Goal: Task Accomplishment & Management: Manage account settings

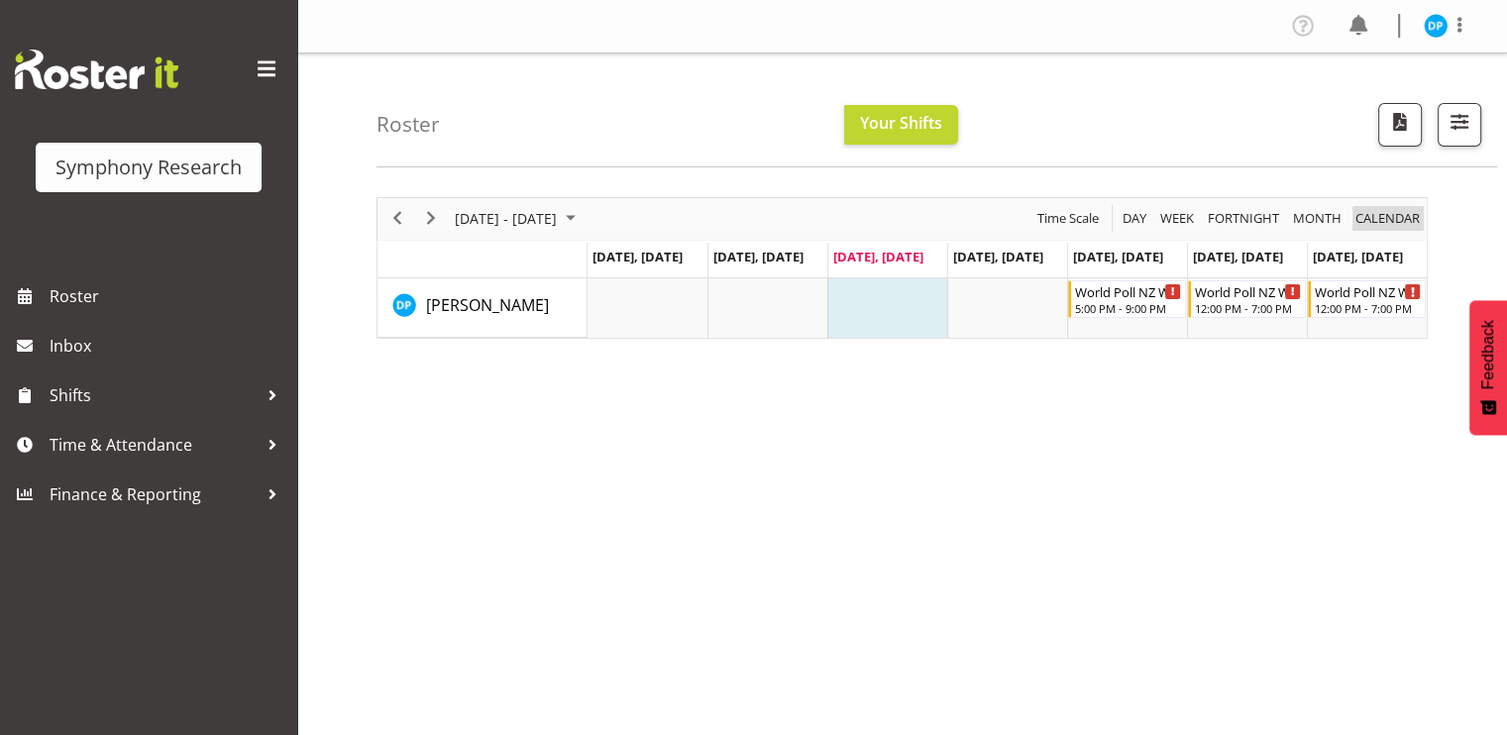
click at [1354, 228] on span "calendar" at bounding box center [1388, 218] width 68 height 25
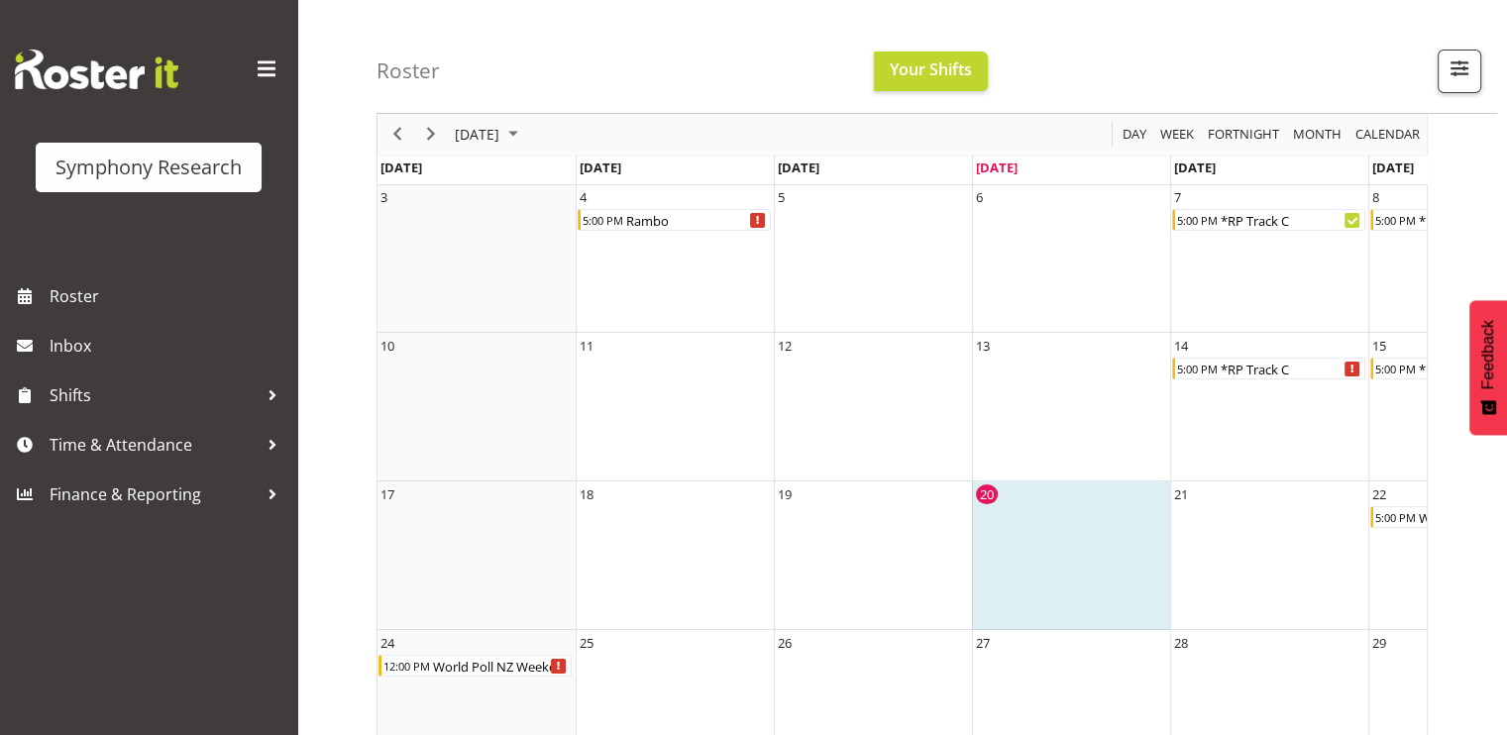
scroll to position [229, 0]
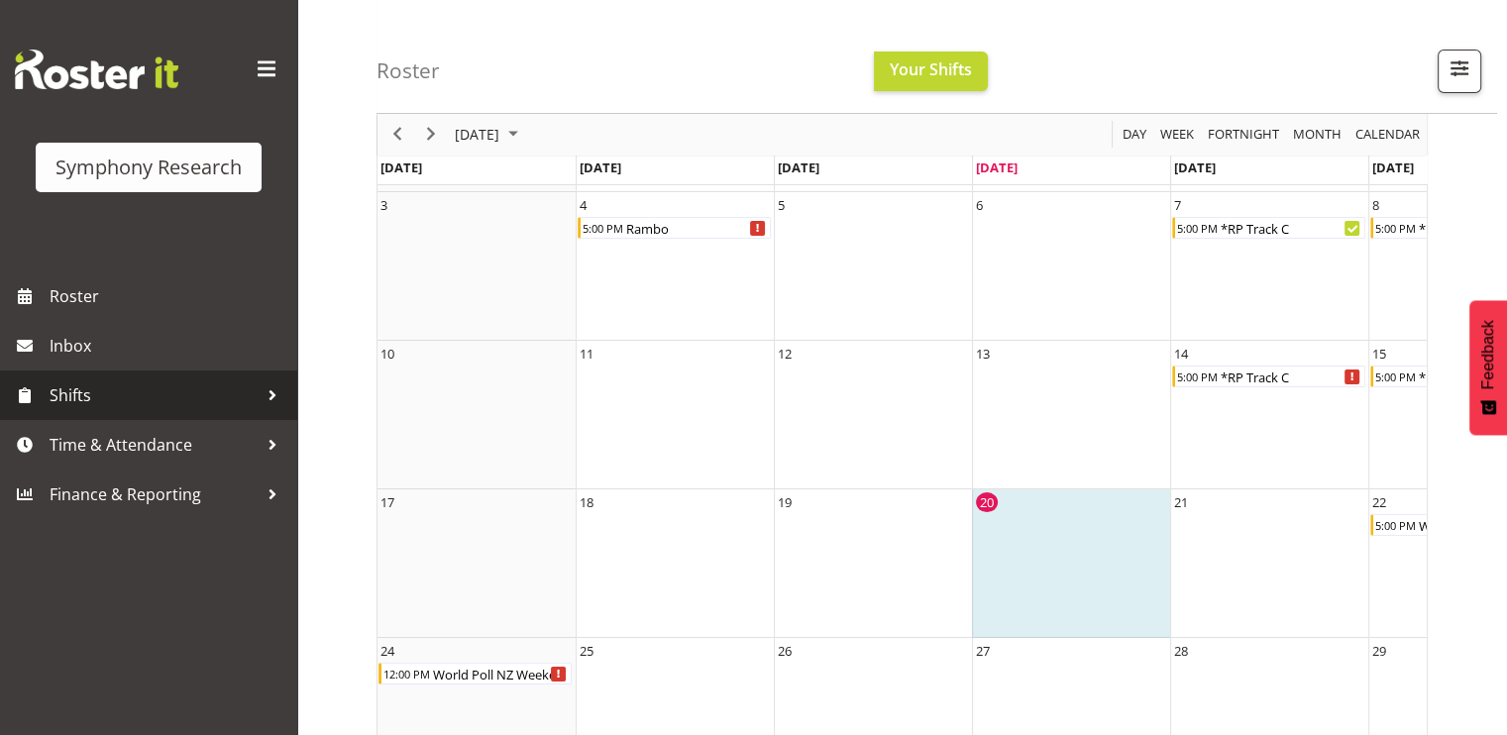
click at [111, 396] on span "Shifts" at bounding box center [154, 396] width 208 height 30
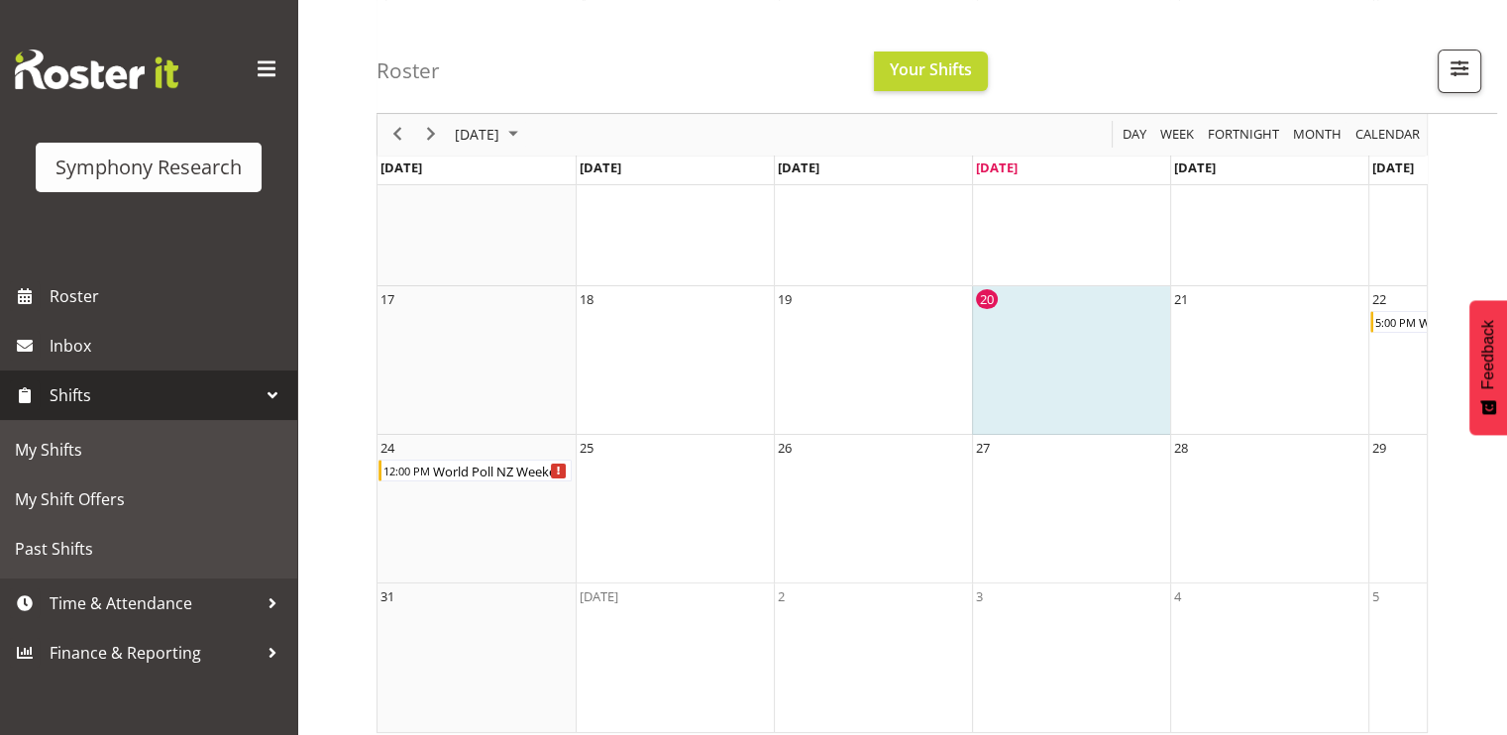
scroll to position [460, 0]
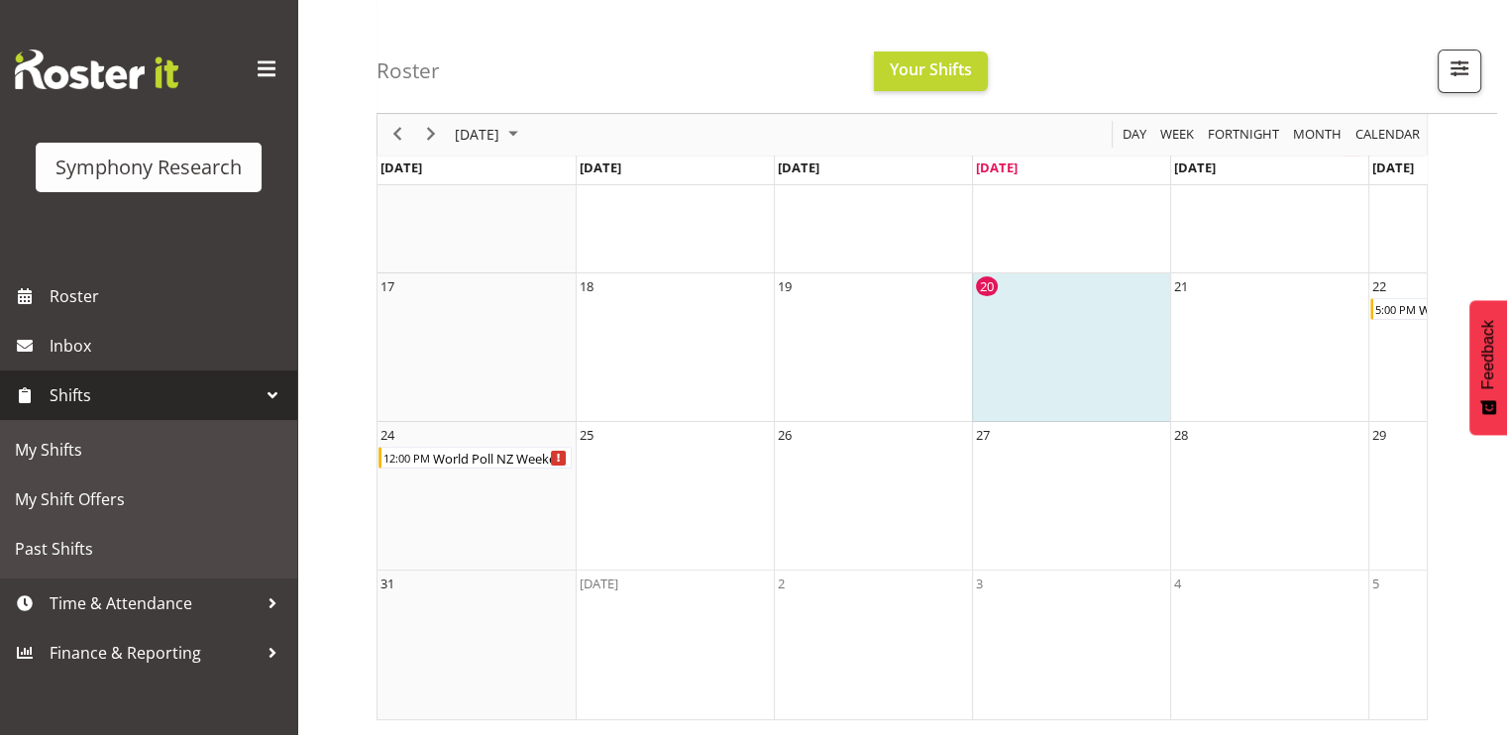
click at [83, 404] on span "Shifts" at bounding box center [154, 396] width 208 height 30
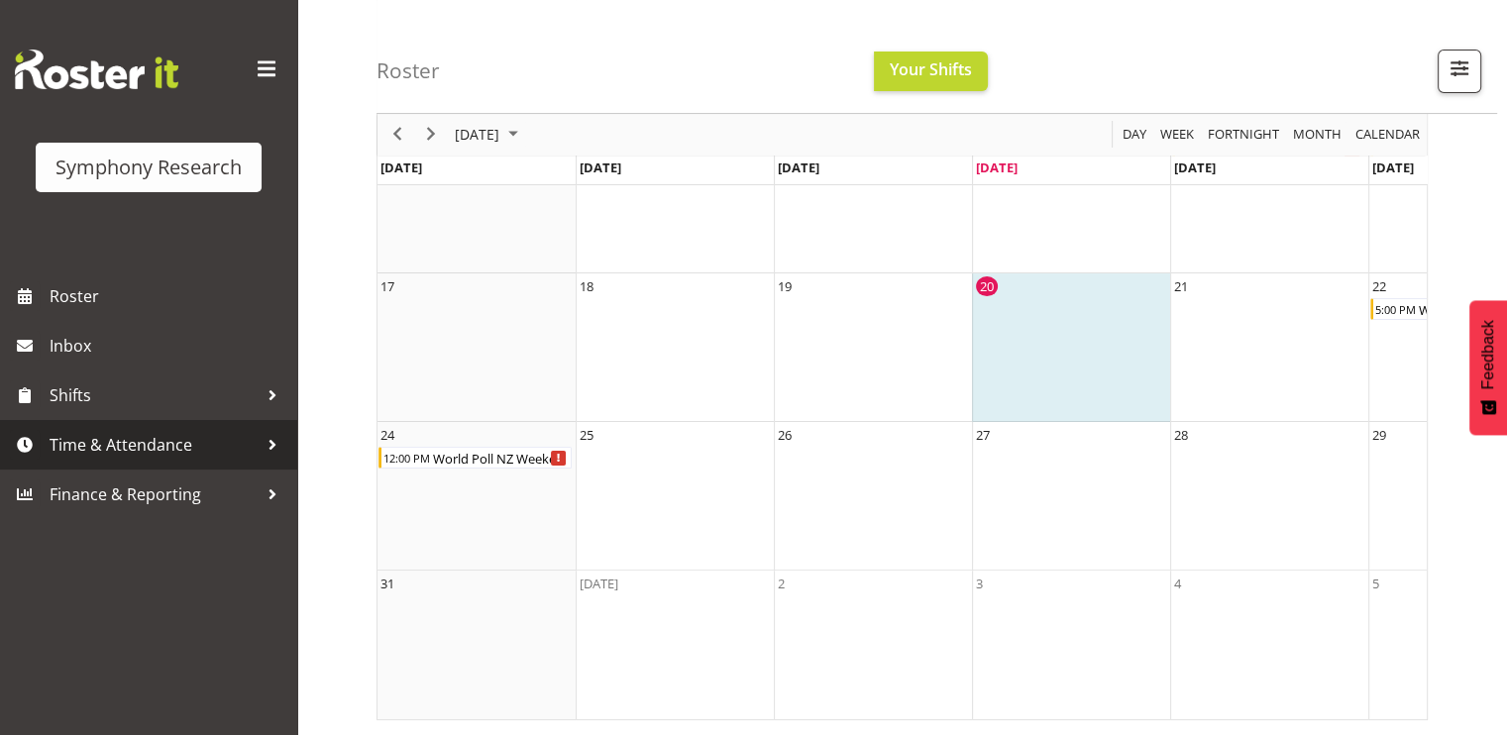
click at [82, 457] on span "Time & Attendance" at bounding box center [154, 445] width 208 height 30
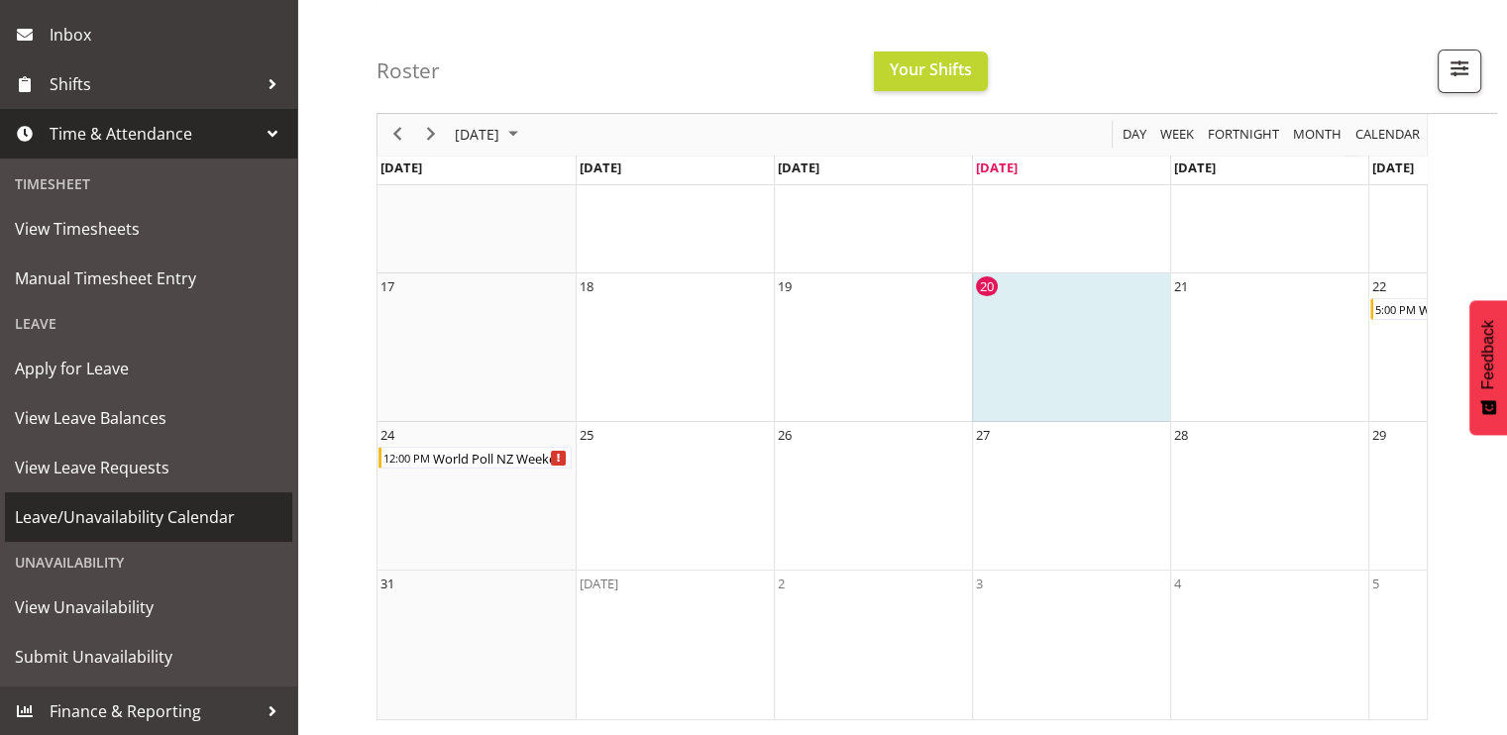
scroll to position [312, 0]
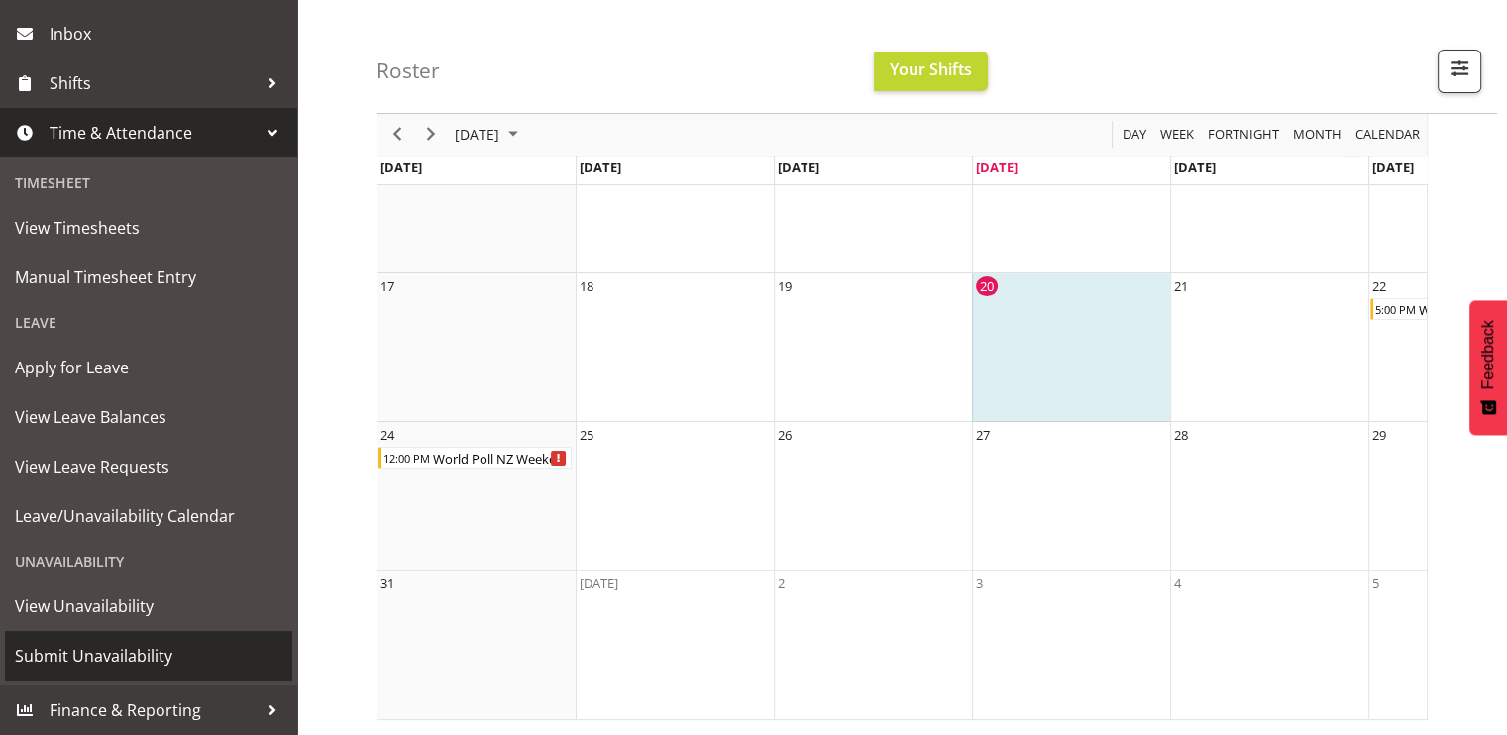
click at [90, 655] on span "Submit Unavailability" at bounding box center [149, 656] width 268 height 30
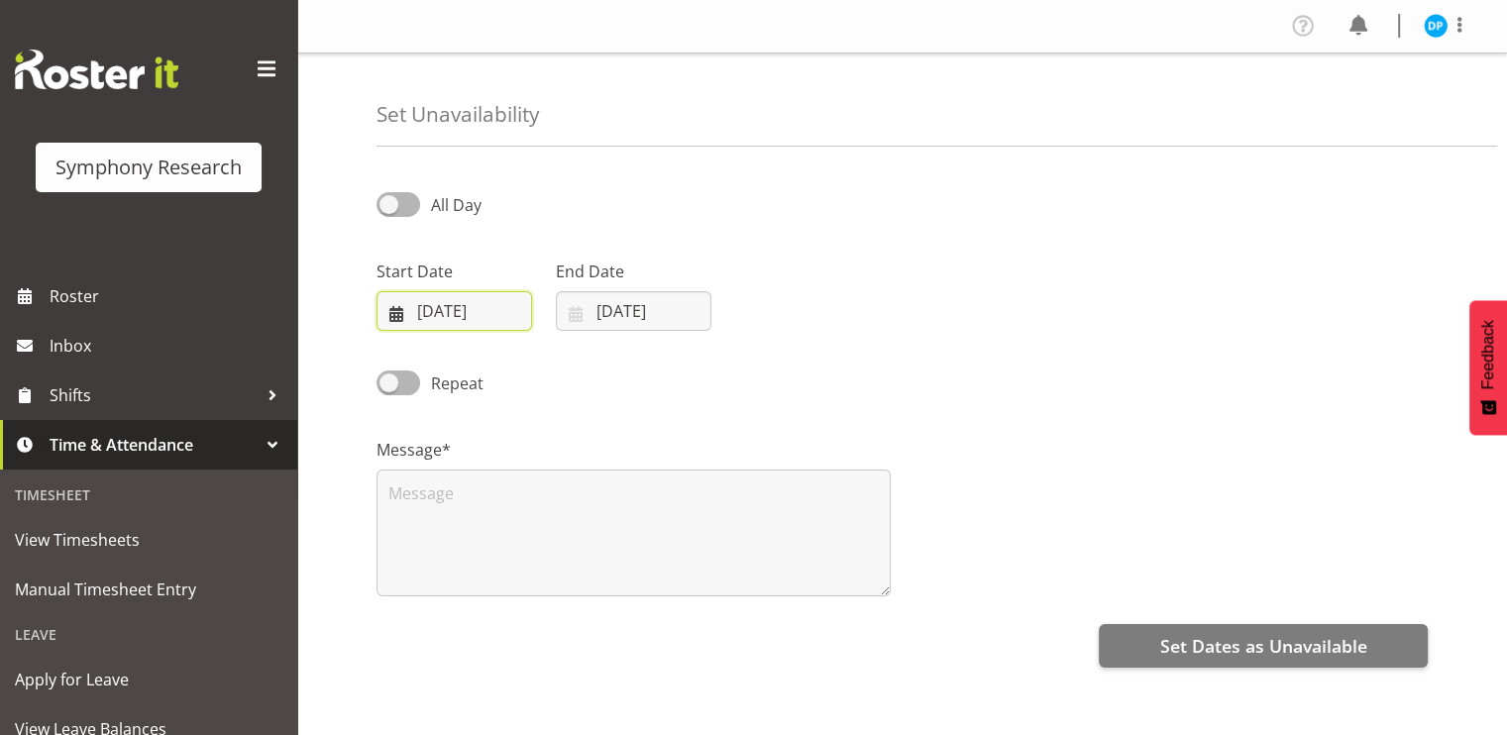
click at [468, 298] on input "20/08/2025" at bounding box center [455, 311] width 156 height 40
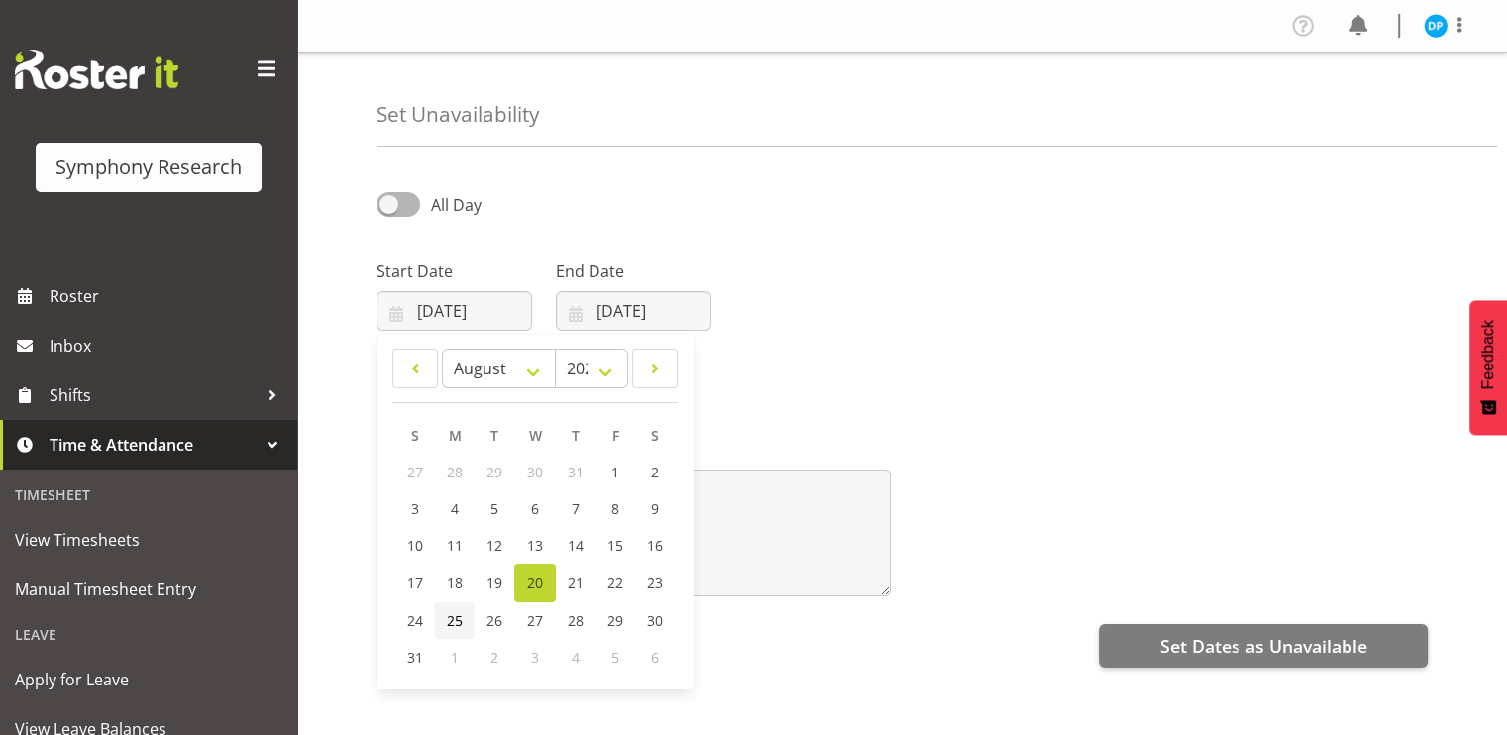
click at [450, 618] on span "25" at bounding box center [455, 621] width 16 height 19
type input "25/08/2025"
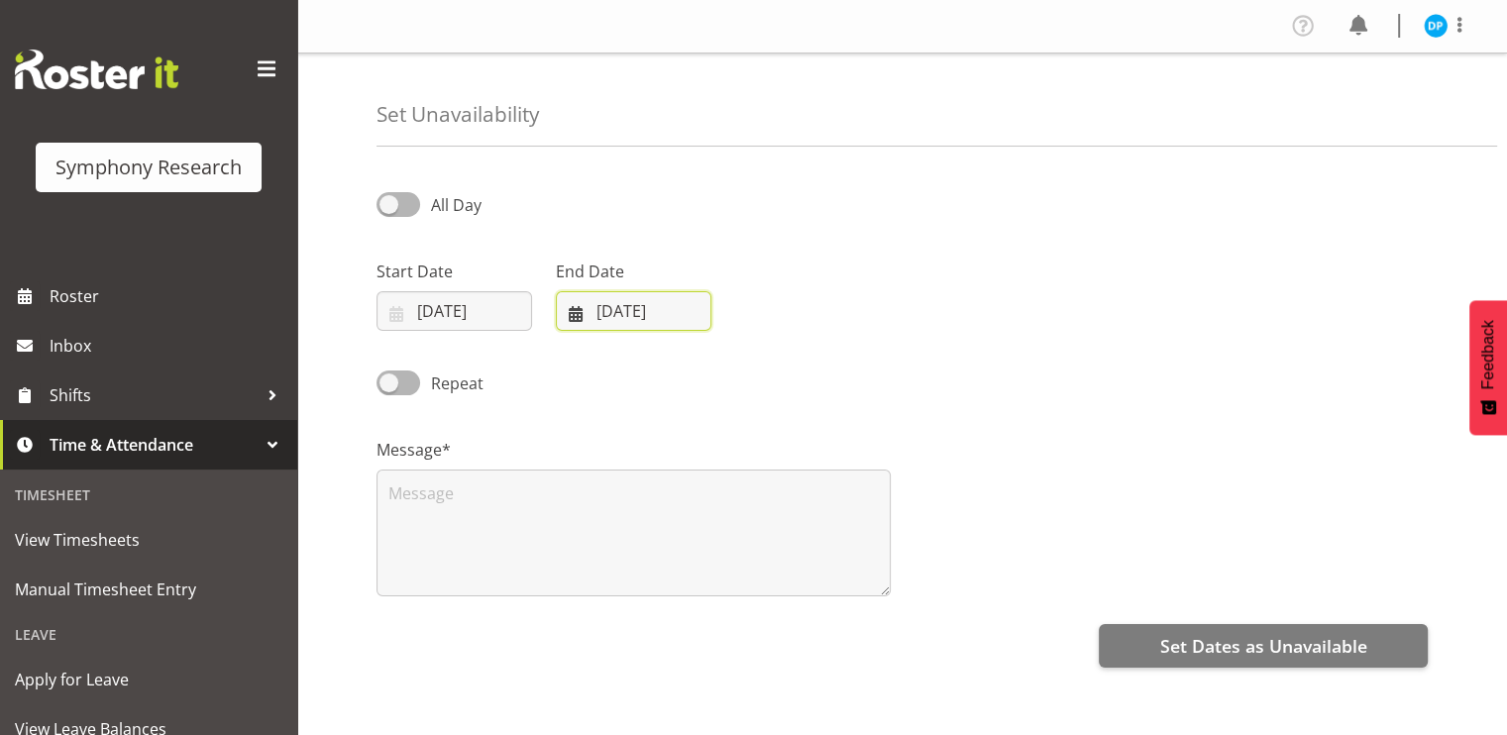
click at [632, 306] on input "20/08/2025" at bounding box center [634, 311] width 156 height 40
click at [759, 619] on span "28" at bounding box center [755, 621] width 16 height 19
type input "28/08/2025"
click at [396, 191] on div "All Day" at bounding box center [499, 198] width 269 height 67
click at [392, 200] on span at bounding box center [399, 204] width 44 height 25
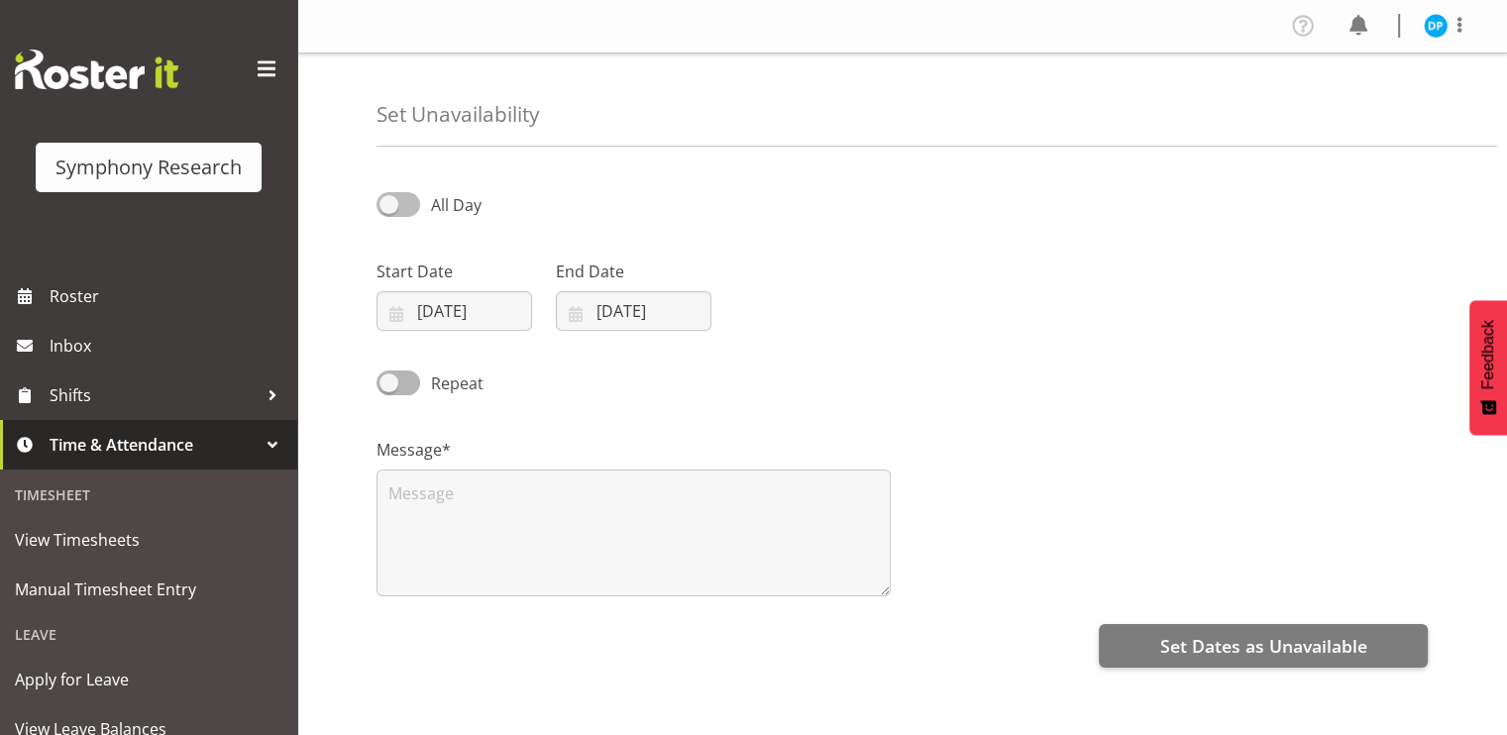
click at [390, 200] on input "All Day" at bounding box center [383, 204] width 13 height 13
checkbox input "true"
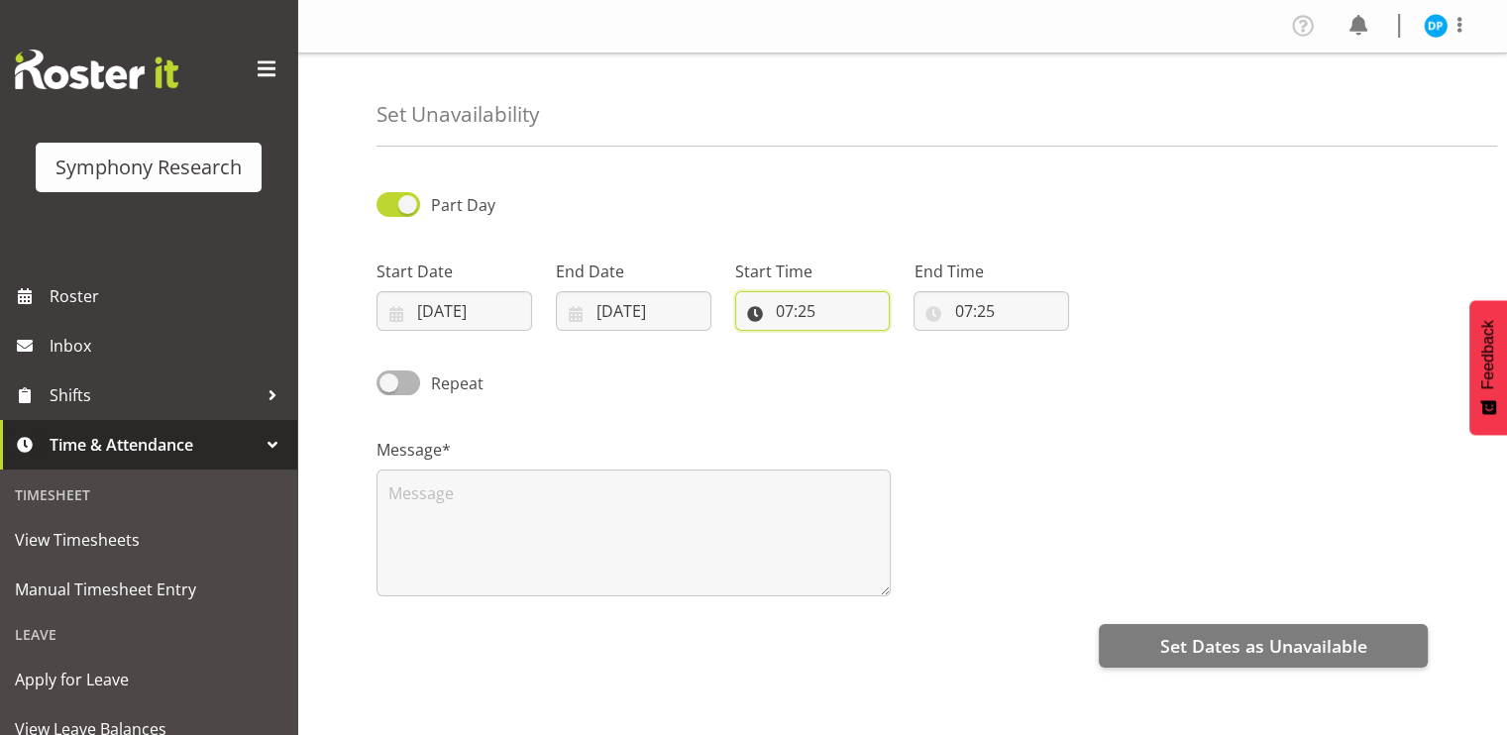
click at [788, 311] on input "07:25" at bounding box center [813, 311] width 156 height 40
click at [877, 371] on select "00 01 02 03 04 05 06 07 08 09 10 11 12 13 14 15 16 17 18 19 20 21 22 23" at bounding box center [870, 363] width 45 height 40
select select "9"
click at [848, 343] on select "00 01 02 03 04 05 06 07 08 09 10 11 12 13 14 15 16 17 18 19 20 21 22 23" at bounding box center [870, 363] width 45 height 40
type input "09:25"
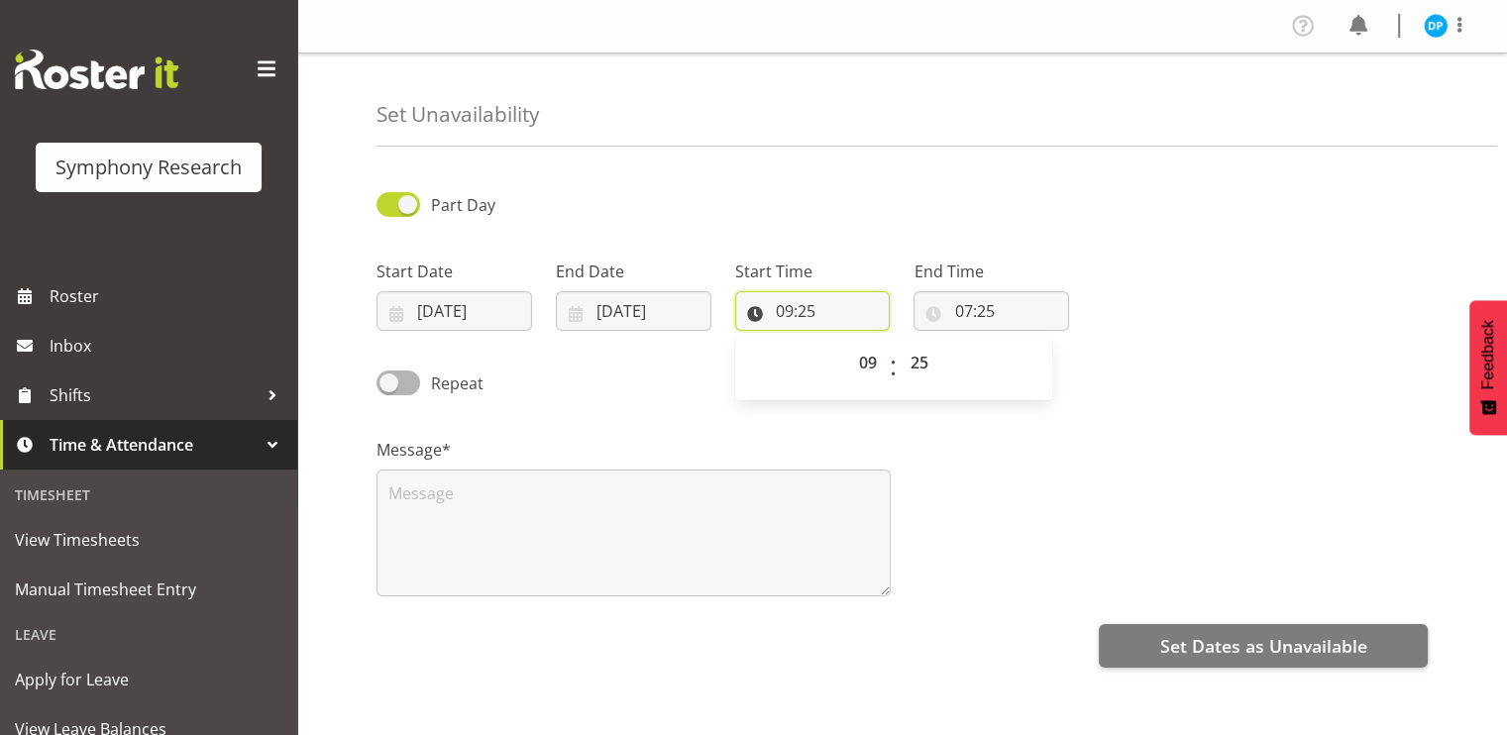
click at [802, 316] on input "09:25" at bounding box center [813, 311] width 156 height 40
click at [804, 314] on input "09:25" at bounding box center [813, 311] width 156 height 40
click at [928, 354] on select "00 01 02 03 04 05 06 07 08 09 10 11 12 13 14 15 16 17 18 19 20 21 22 23 24 25 2…" at bounding box center [922, 363] width 45 height 40
select select "0"
click at [900, 343] on select "00 01 02 03 04 05 06 07 08 09 10 11 12 13 14 15 16 17 18 19 20 21 22 23 24 25 2…" at bounding box center [922, 363] width 45 height 40
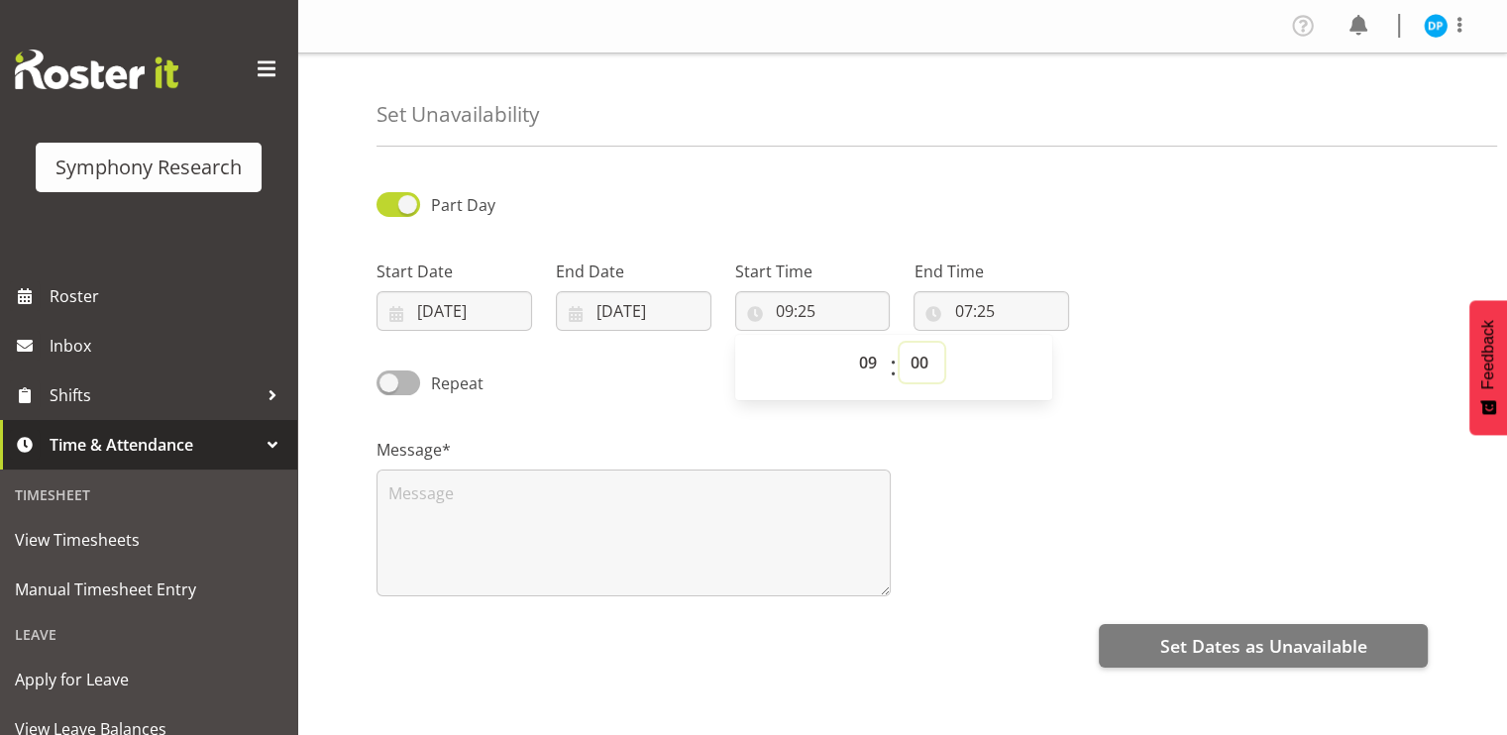
type input "09:00"
click at [965, 306] on input "07:25" at bounding box center [992, 311] width 156 height 40
click at [1047, 366] on select "00 01 02 03 04 05 06 07 08 09 10 11 12 13 14 15 16 17 18 19 20 21 22 23" at bounding box center [1049, 363] width 45 height 40
select select "14"
click at [1027, 343] on select "00 01 02 03 04 05 06 07 08 09 10 11 12 13 14 15 16 17 18 19 20 21 22 23" at bounding box center [1049, 363] width 45 height 40
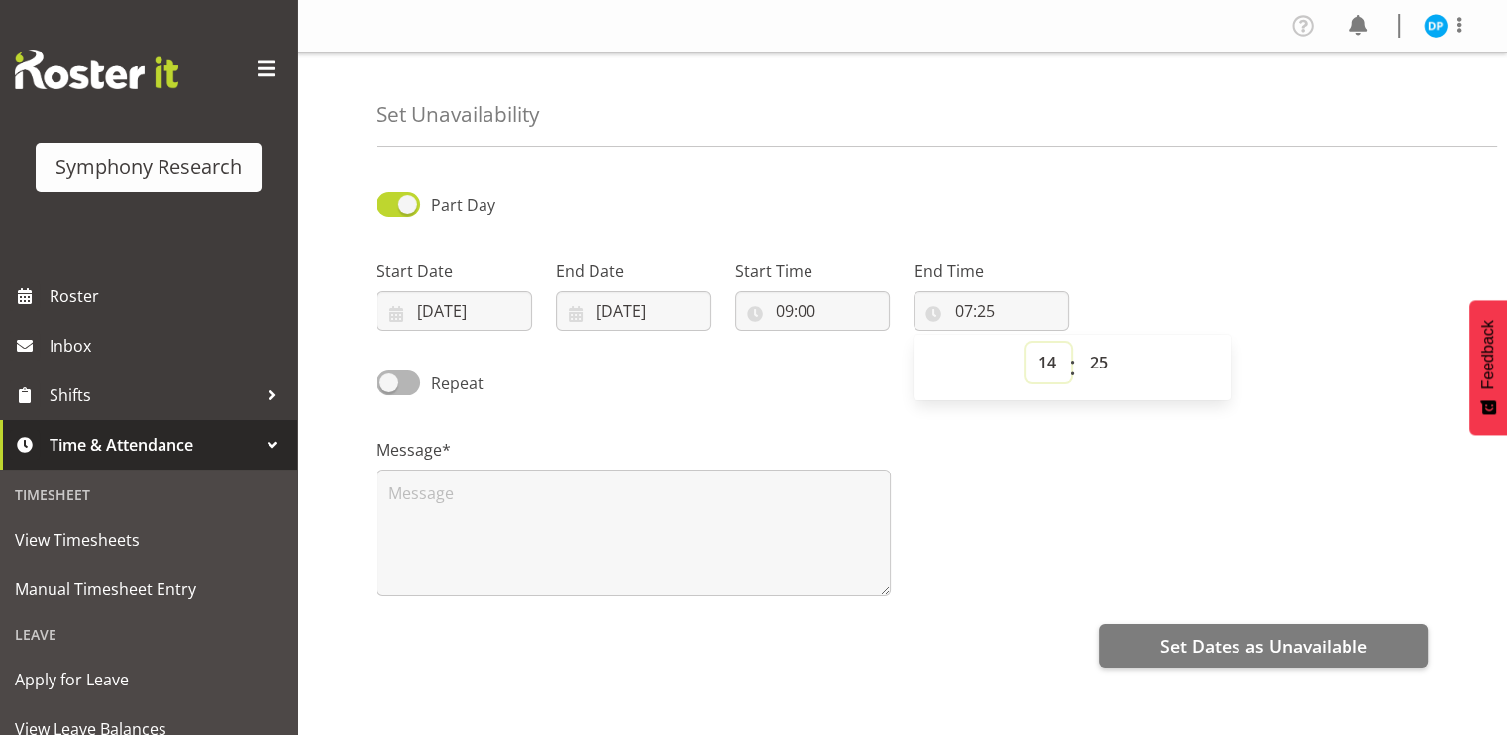
type input "14:25"
click at [990, 312] on input "14:25" at bounding box center [992, 311] width 156 height 40
click at [987, 313] on input "14:25" at bounding box center [992, 311] width 156 height 40
click at [1105, 368] on select "00 01 02 03 04 05 06 07 08 09 10 11 12 13 14 15 16 17 18 19 20 21 22 23 24 25 2…" at bounding box center [1100, 363] width 45 height 40
select select "0"
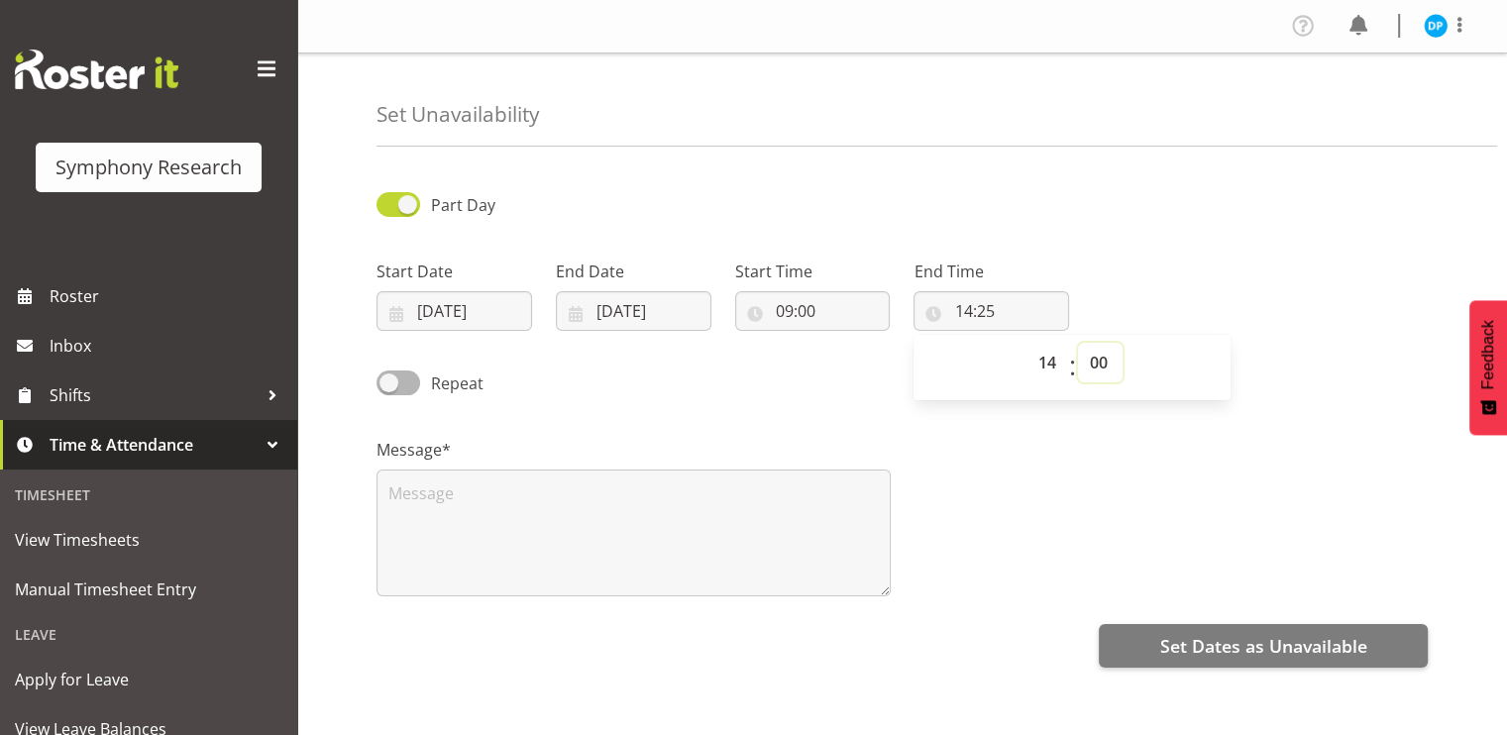
click at [1078, 343] on select "00 01 02 03 04 05 06 07 08 09 10 11 12 13 14 15 16 17 18 19 20 21 22 23 24 25 2…" at bounding box center [1100, 363] width 45 height 40
type input "14:00"
click at [848, 384] on div "Repeat" at bounding box center [902, 376] width 1075 height 67
click at [403, 387] on span at bounding box center [399, 383] width 44 height 25
click at [390, 387] on input "Repeat" at bounding box center [383, 383] width 13 height 13
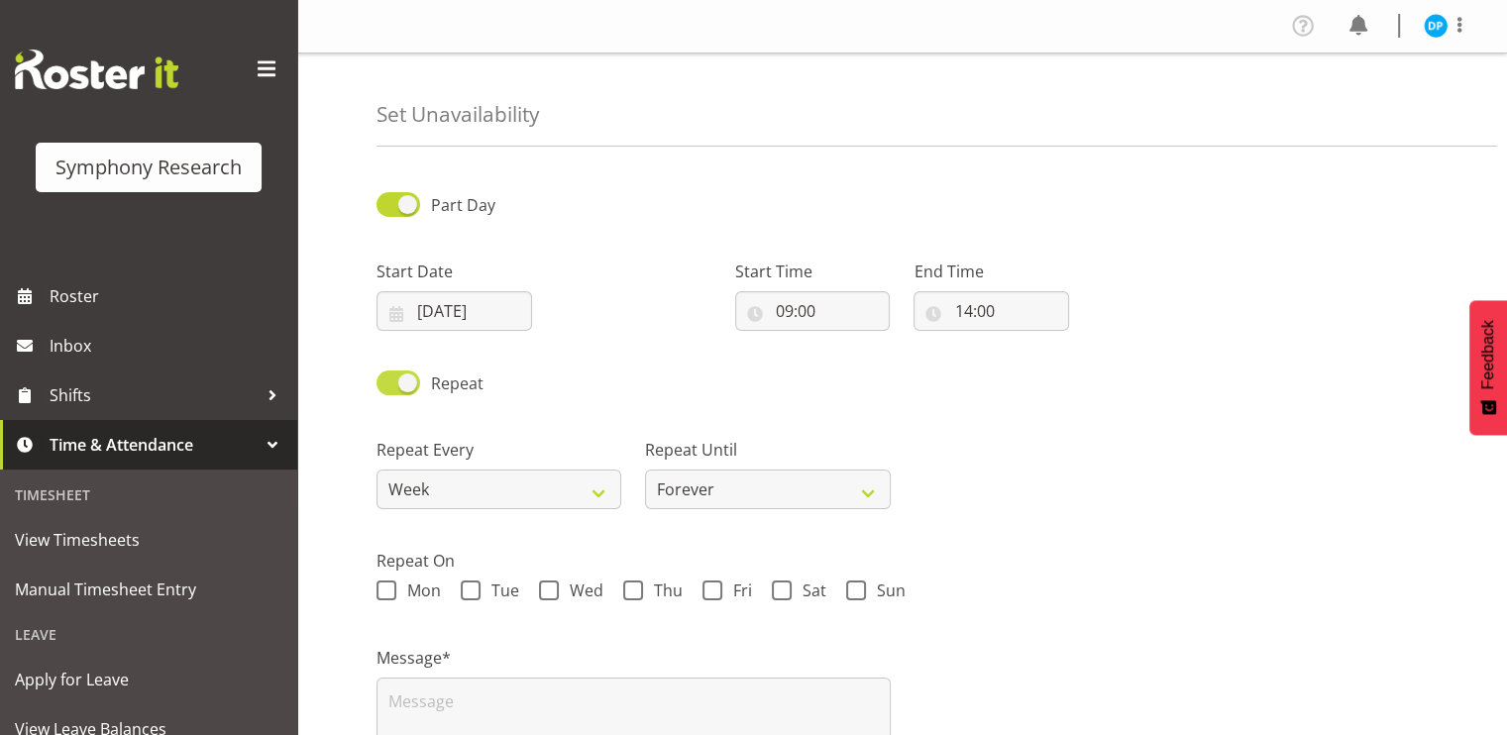
click at [399, 386] on span at bounding box center [399, 383] width 44 height 25
click at [390, 386] on input "Repeat" at bounding box center [383, 383] width 13 height 13
checkbox input "false"
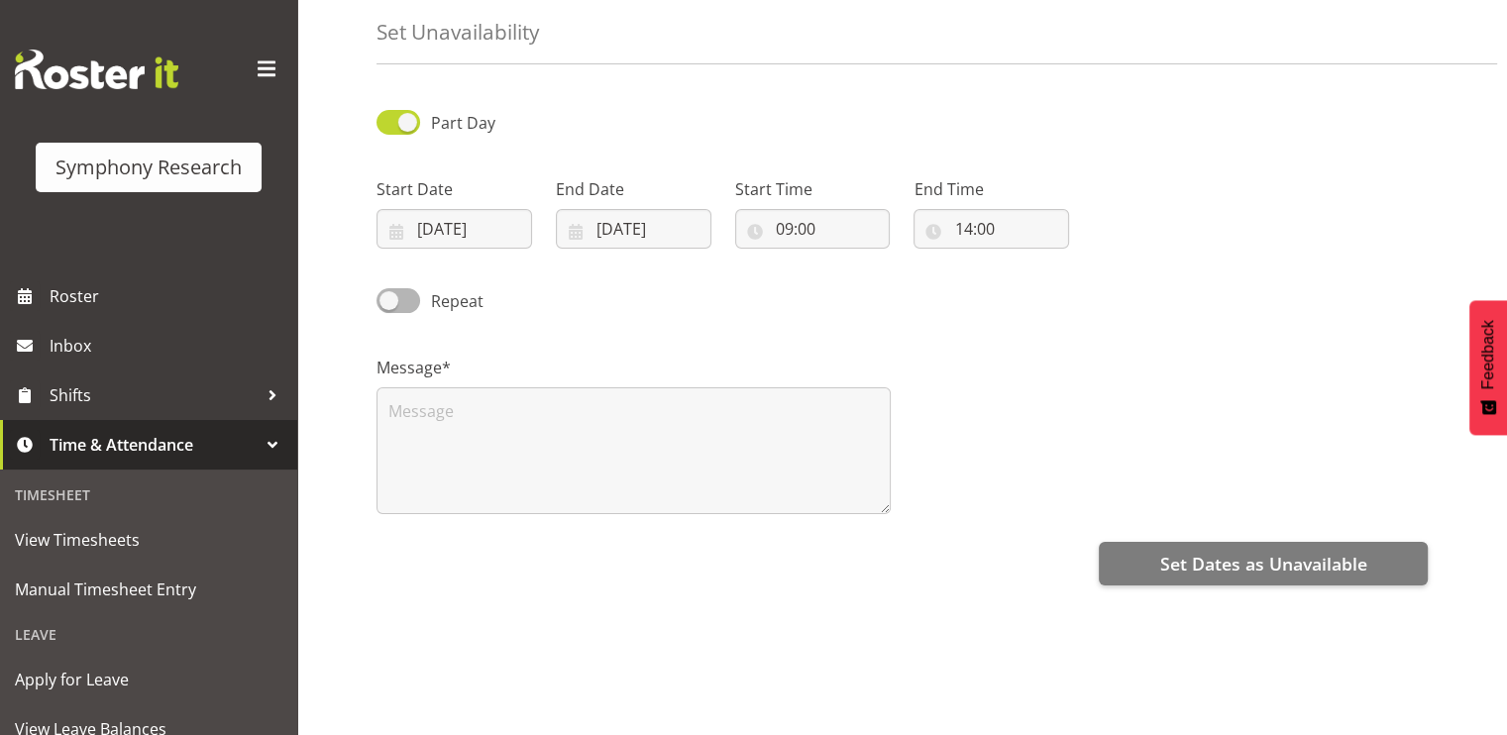
scroll to position [86, 0]
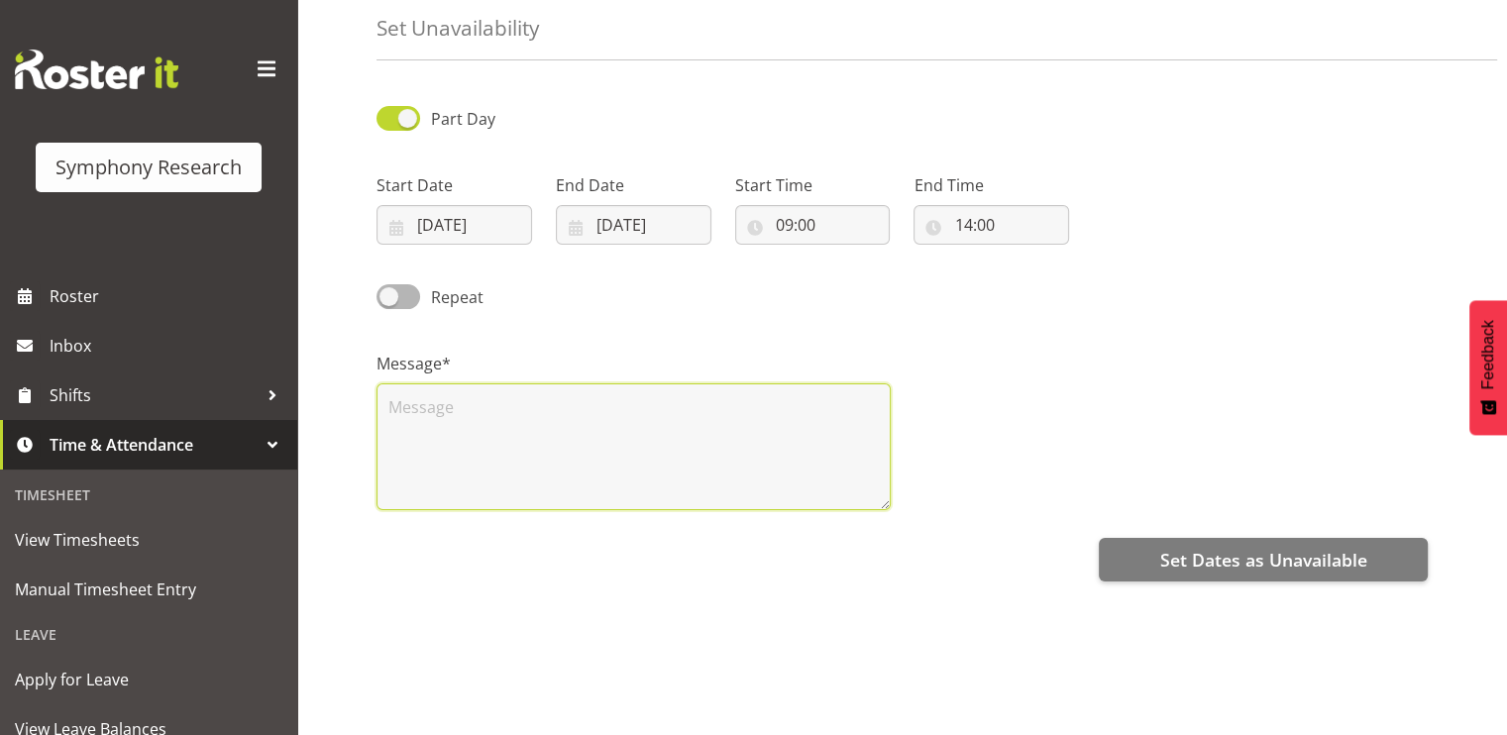
click at [417, 405] on textarea at bounding box center [634, 447] width 514 height 127
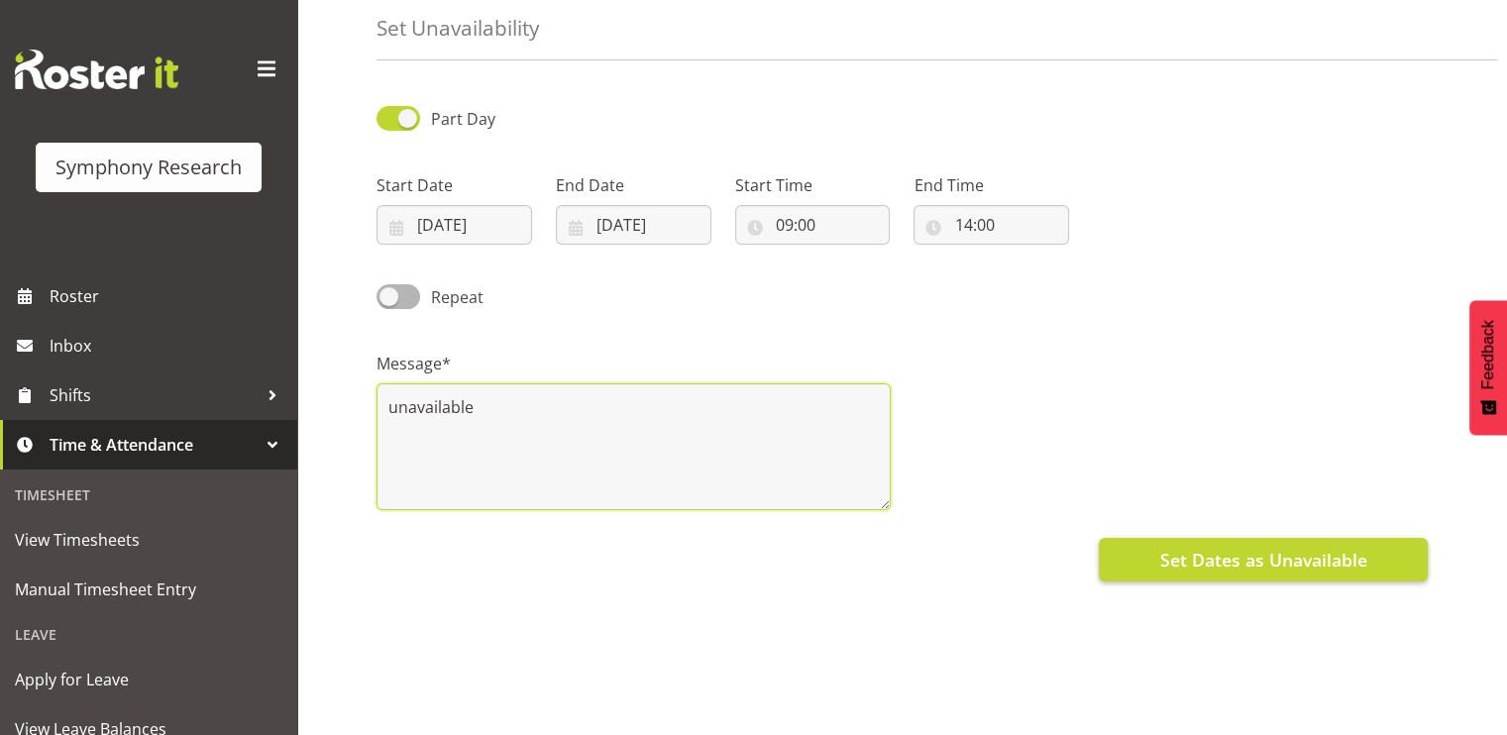
type textarea "unavailable"
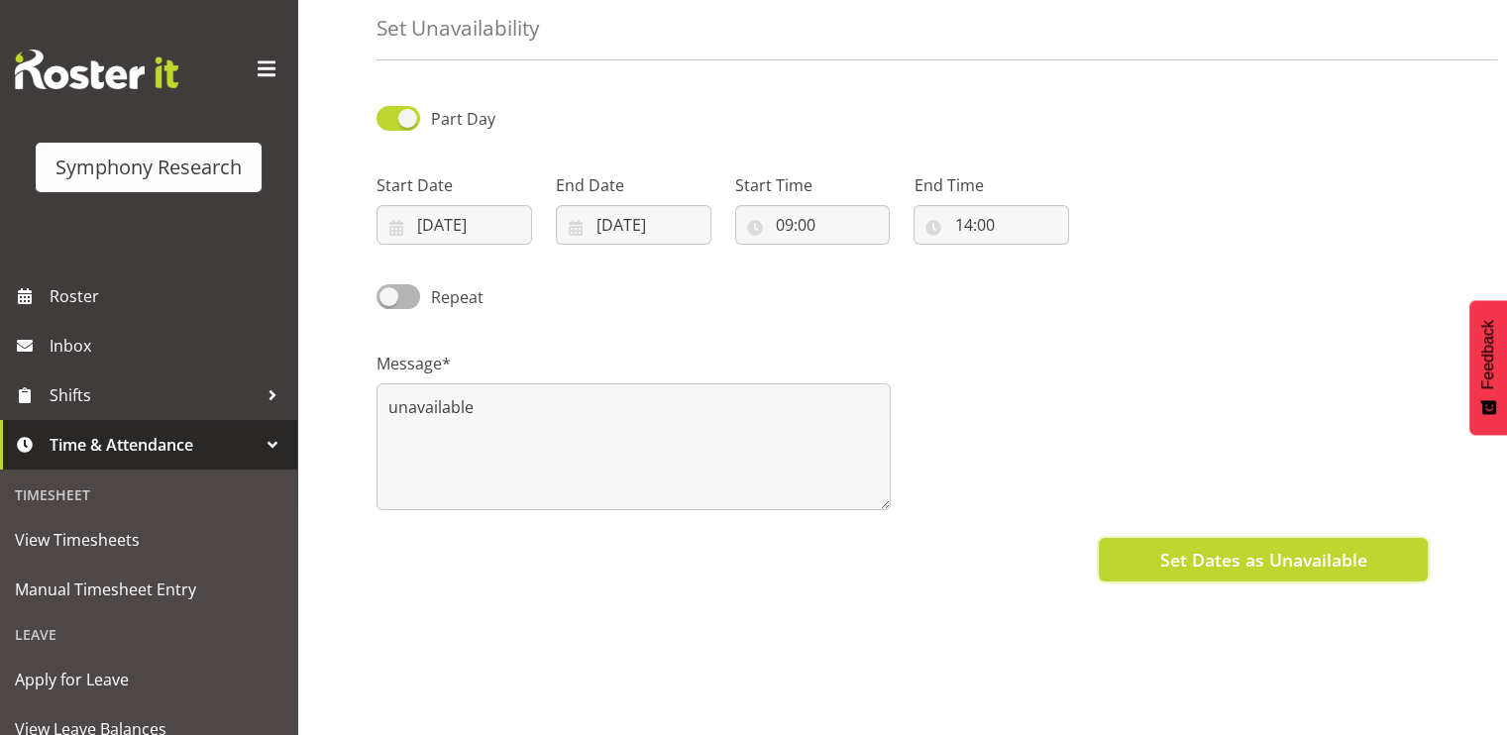
click at [1336, 560] on span "Set Dates as Unavailable" at bounding box center [1263, 560] width 207 height 26
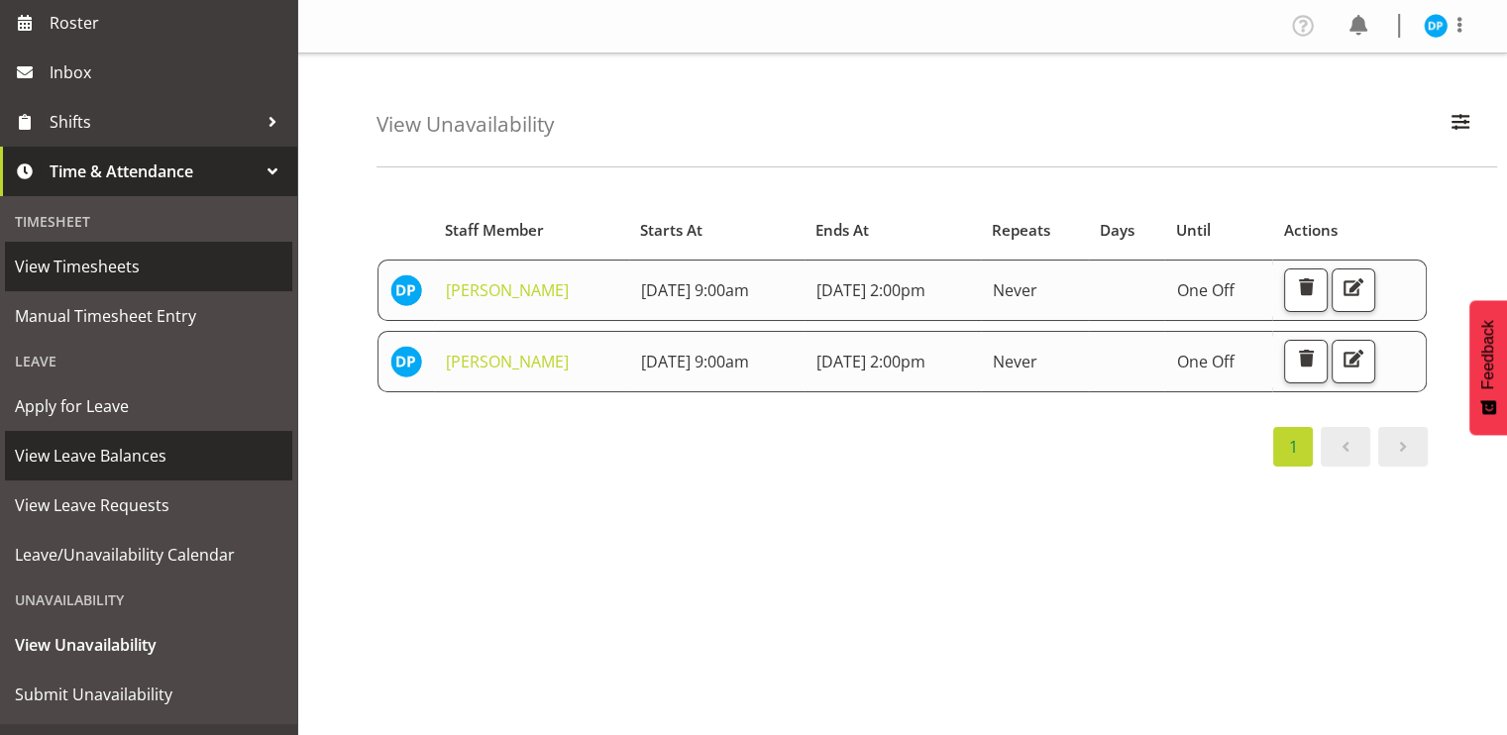
scroll to position [312, 0]
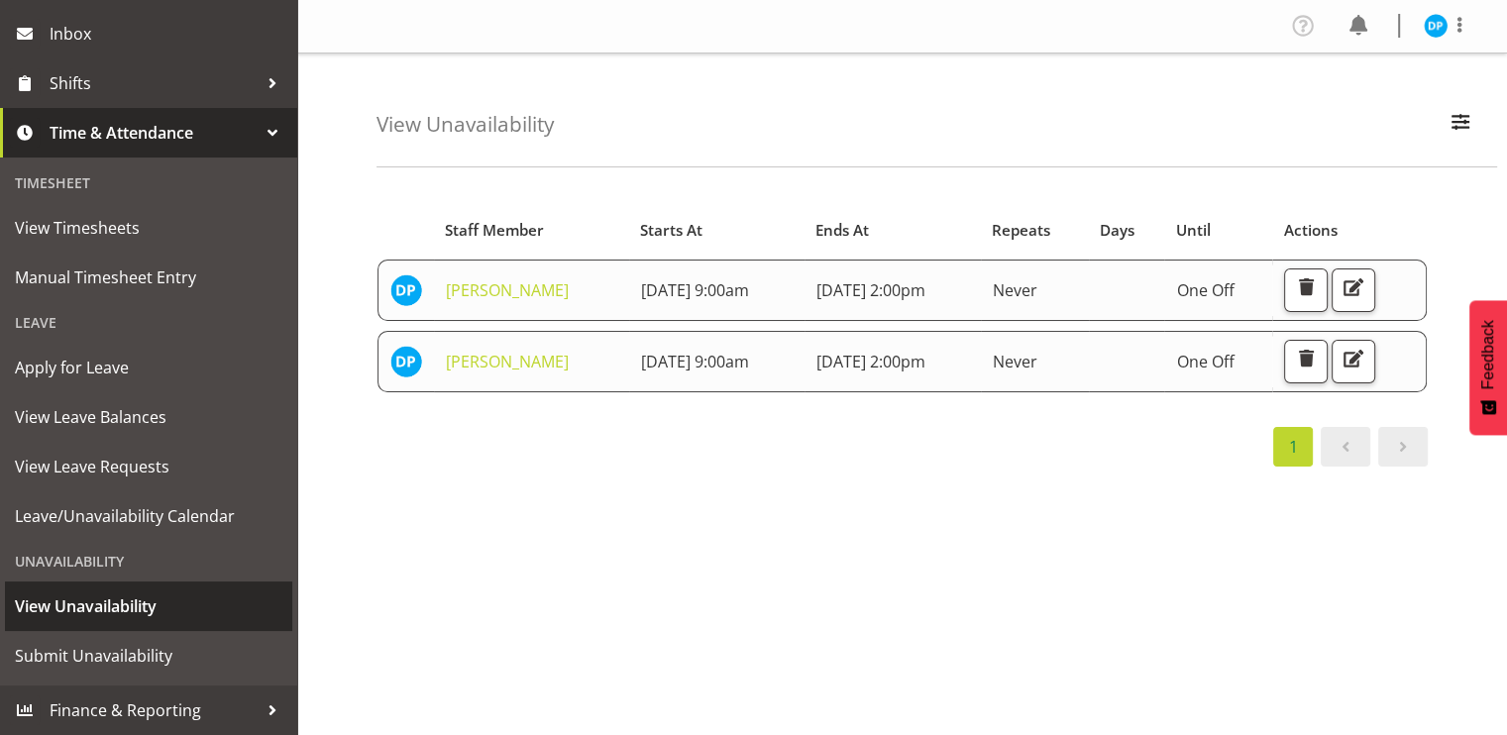
click at [56, 624] on link "View Unavailability" at bounding box center [148, 607] width 287 height 50
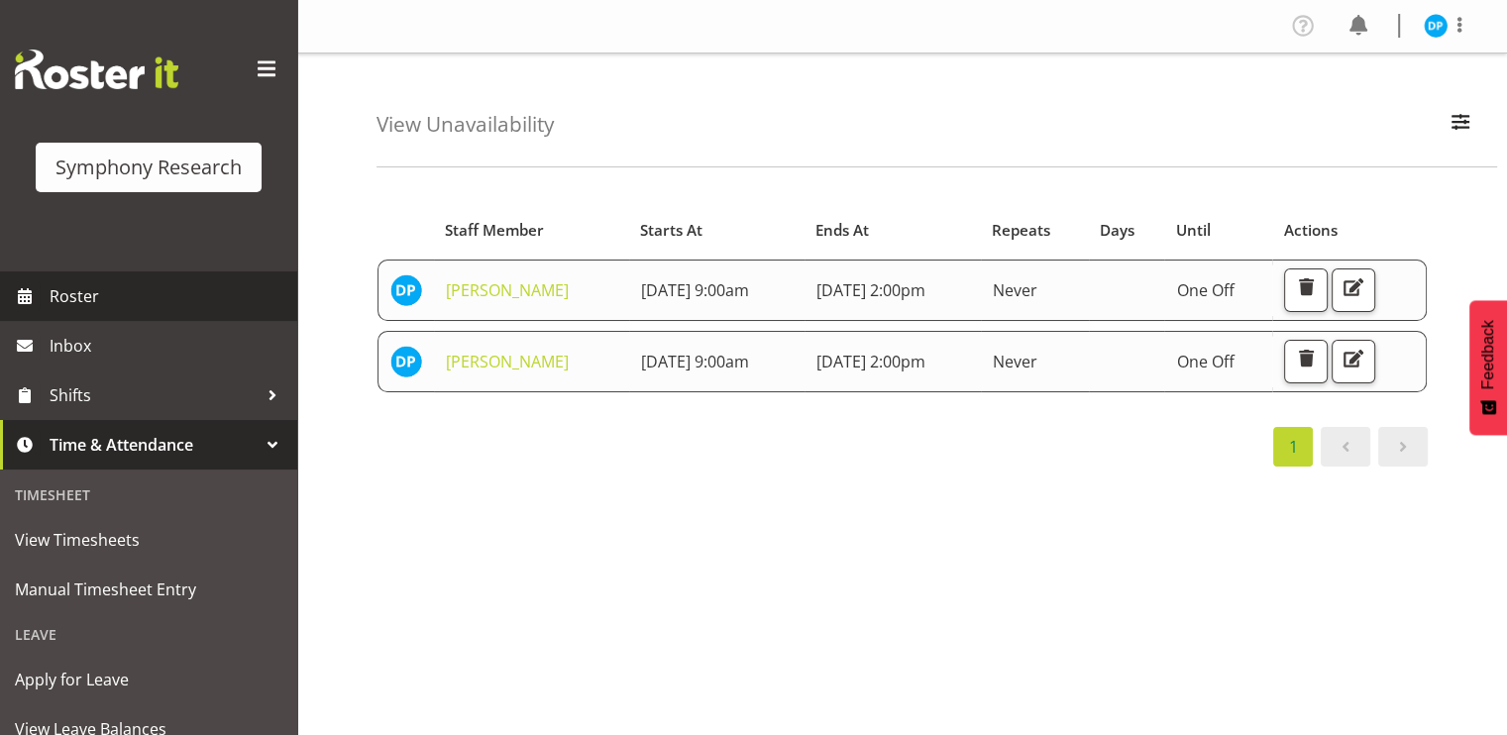
click at [95, 286] on span "Roster" at bounding box center [169, 296] width 238 height 30
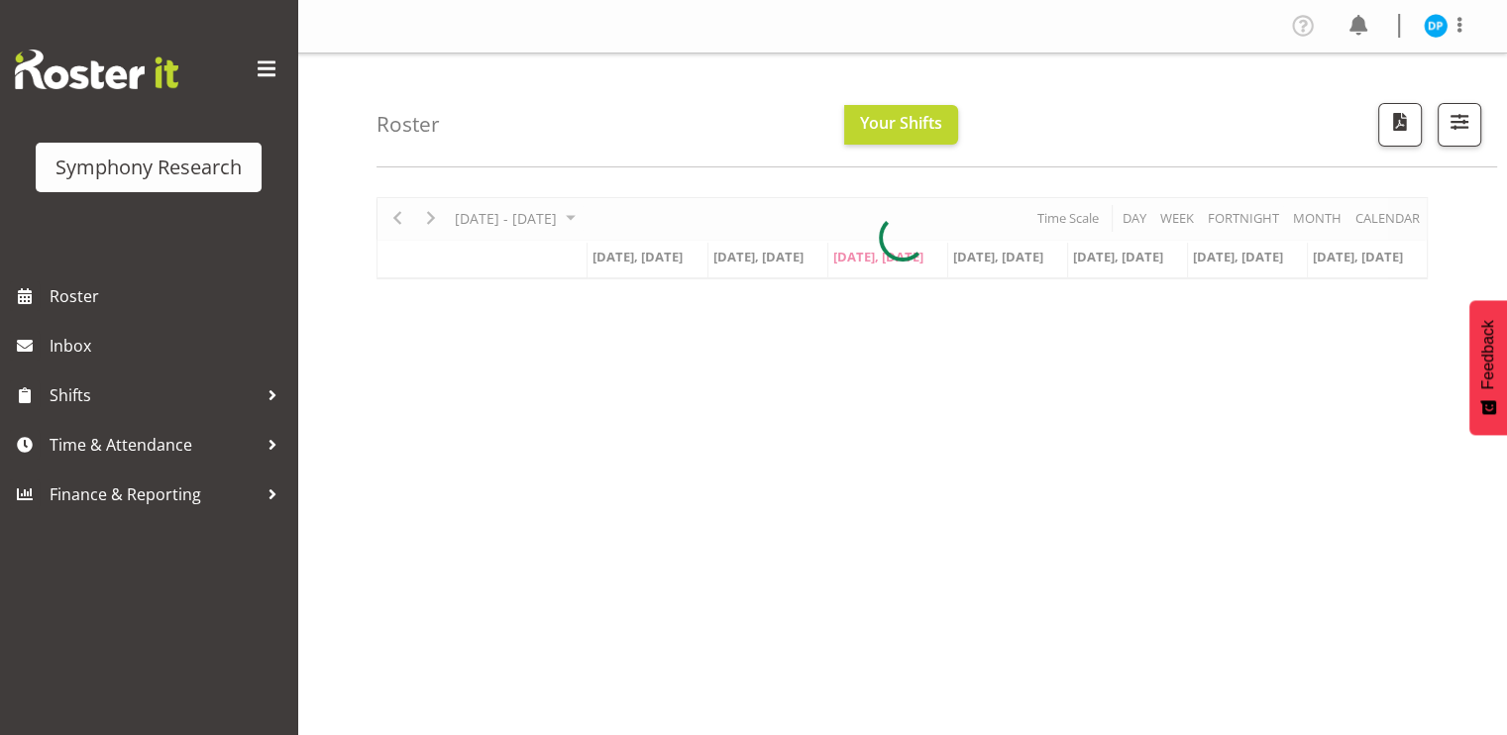
click at [1400, 224] on div at bounding box center [903, 238] width 1052 height 82
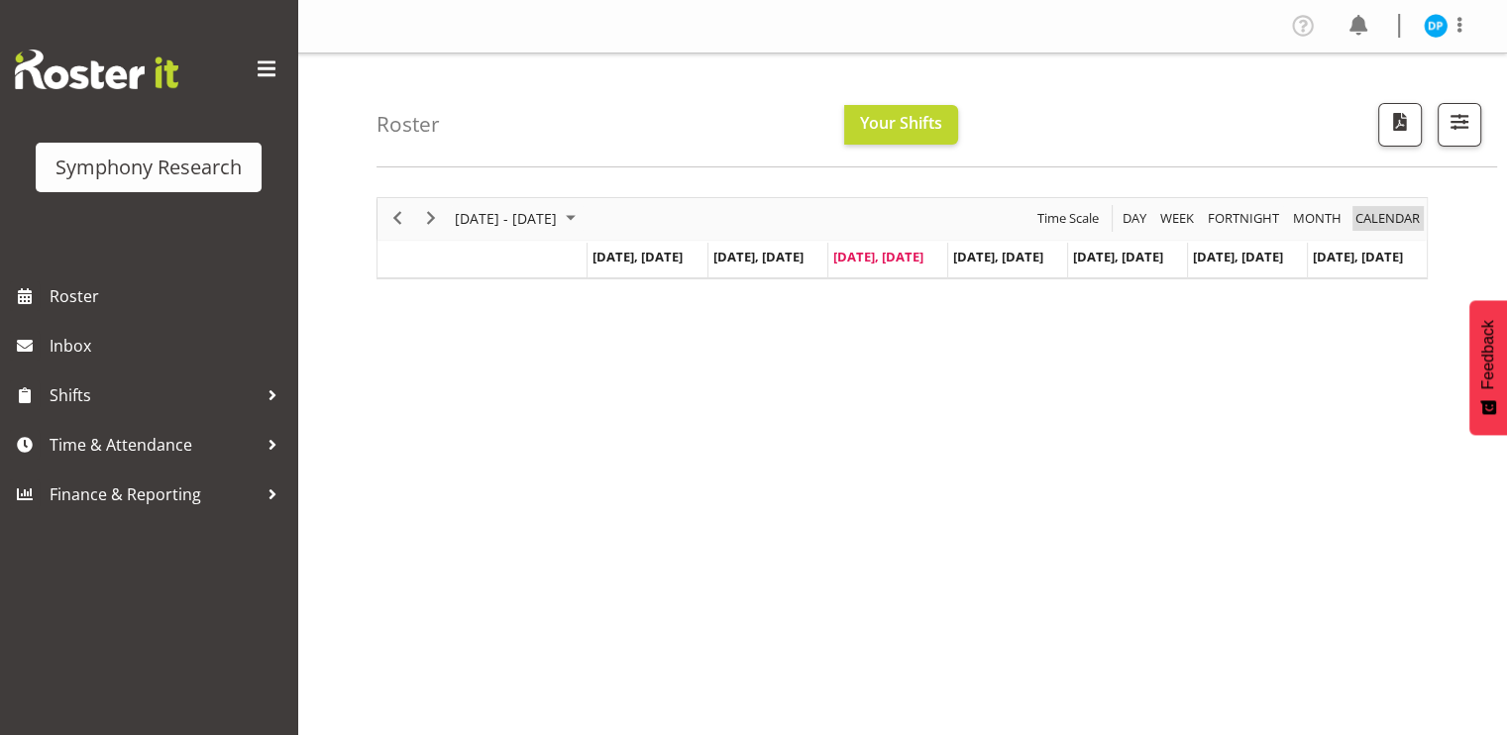
click at [1391, 223] on span "calendar" at bounding box center [1388, 218] width 68 height 25
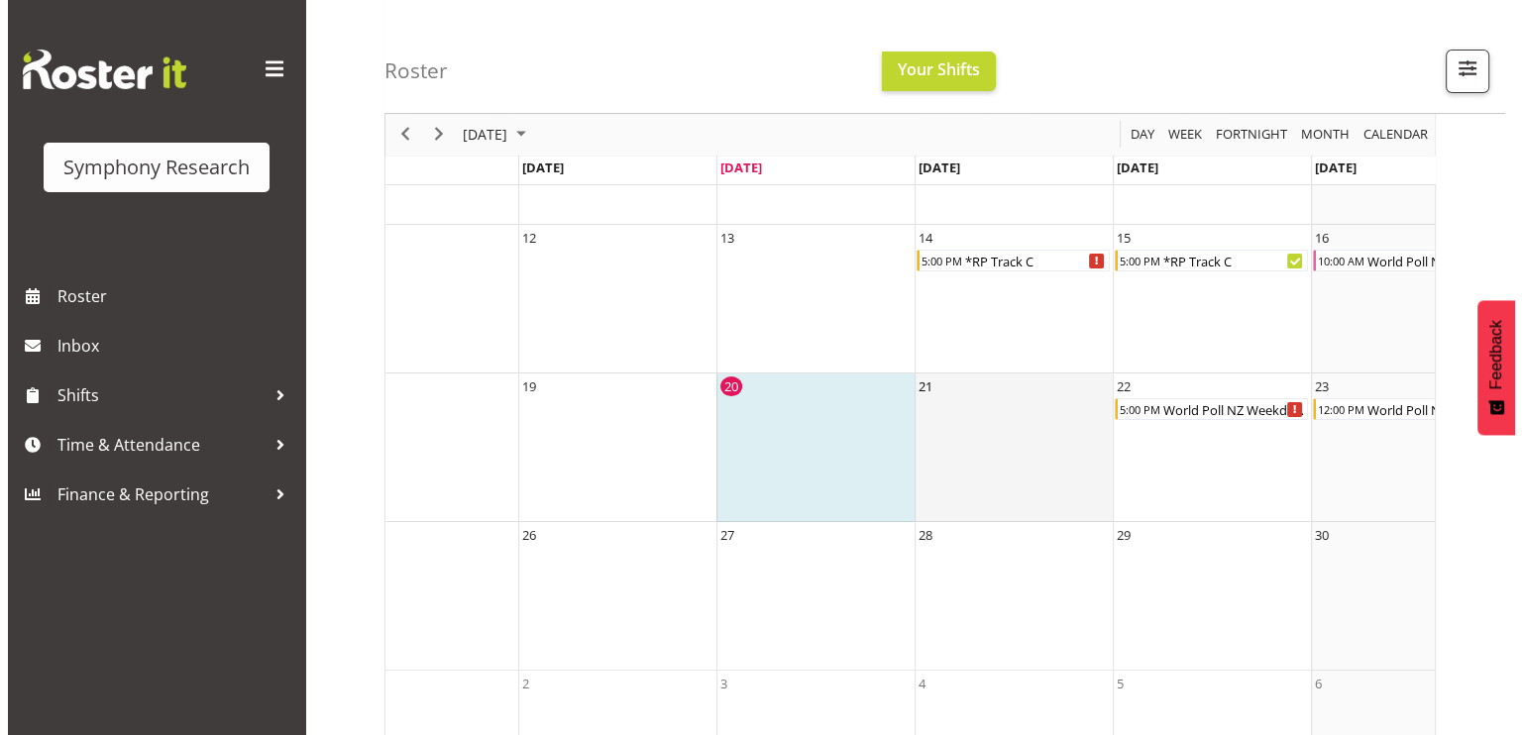
scroll to position [0, 288]
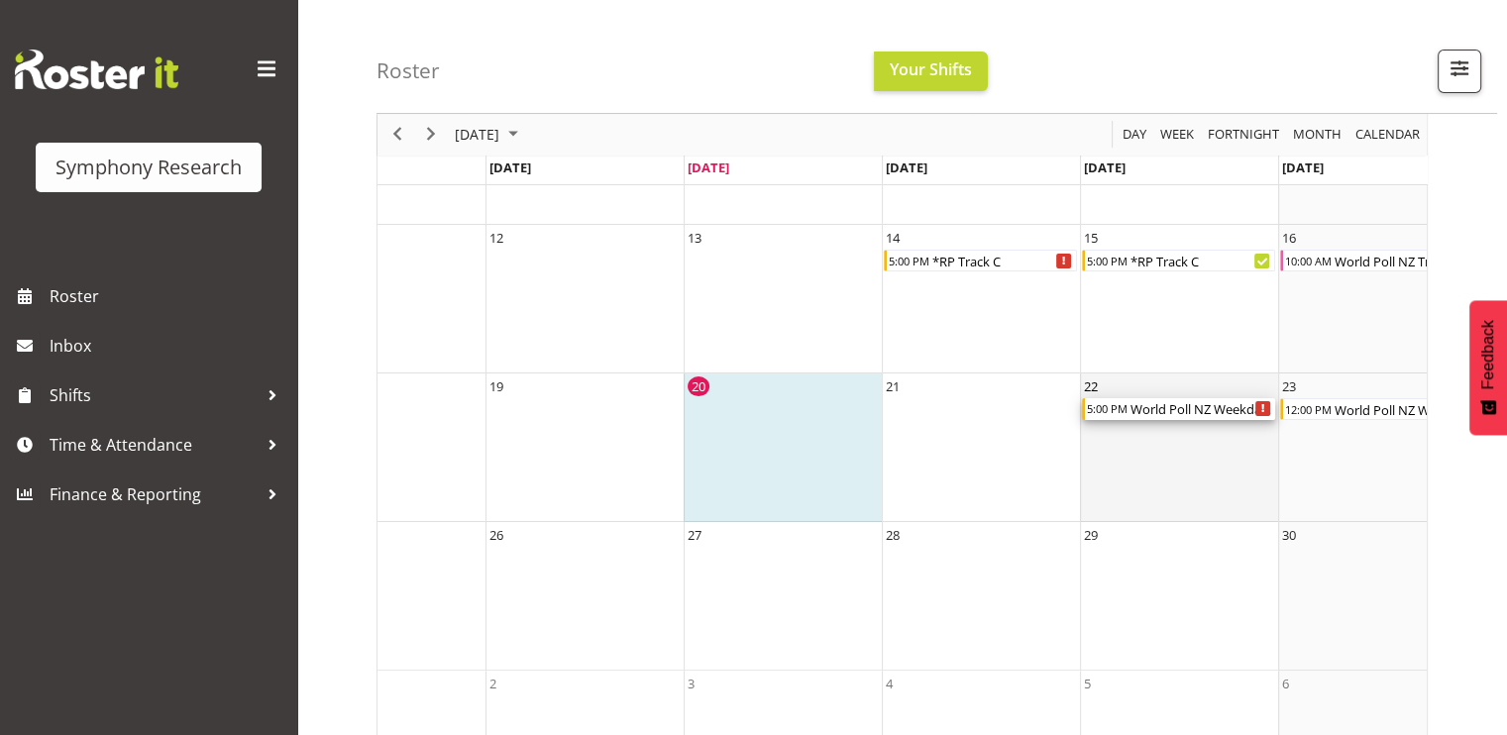
click at [1181, 416] on div "World Poll NZ Weekdays" at bounding box center [1202, 409] width 147 height 22
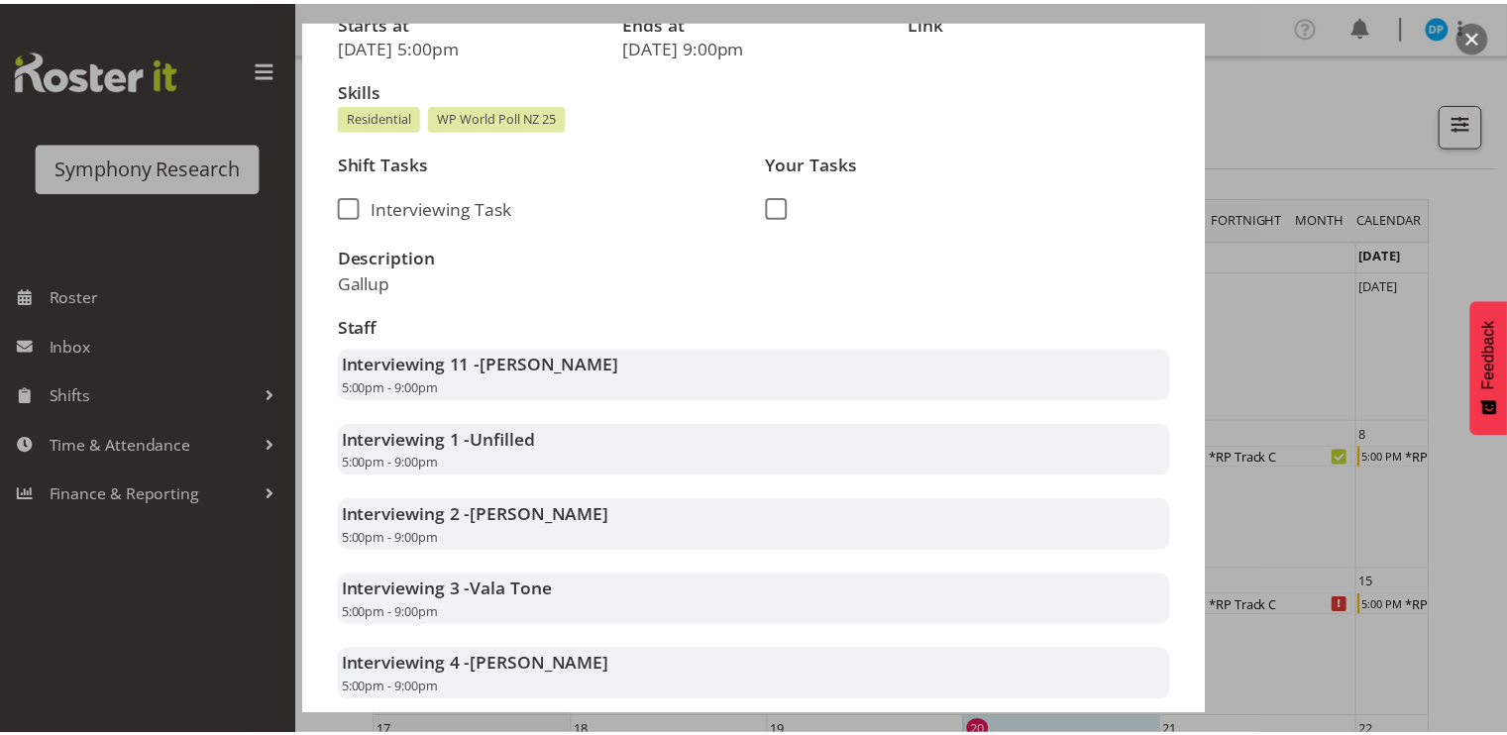
scroll to position [0, 0]
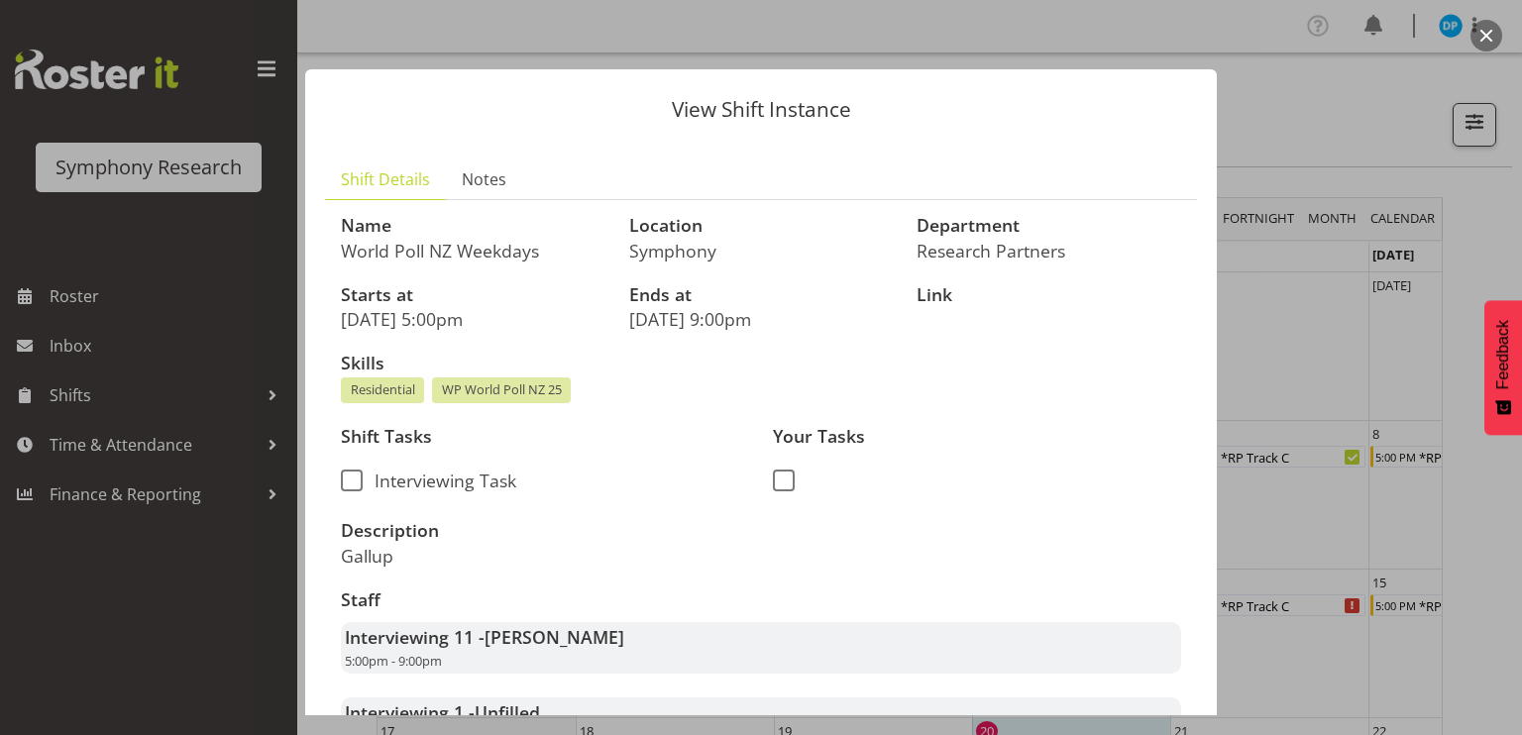
click at [1485, 41] on button "button" at bounding box center [1487, 36] width 32 height 32
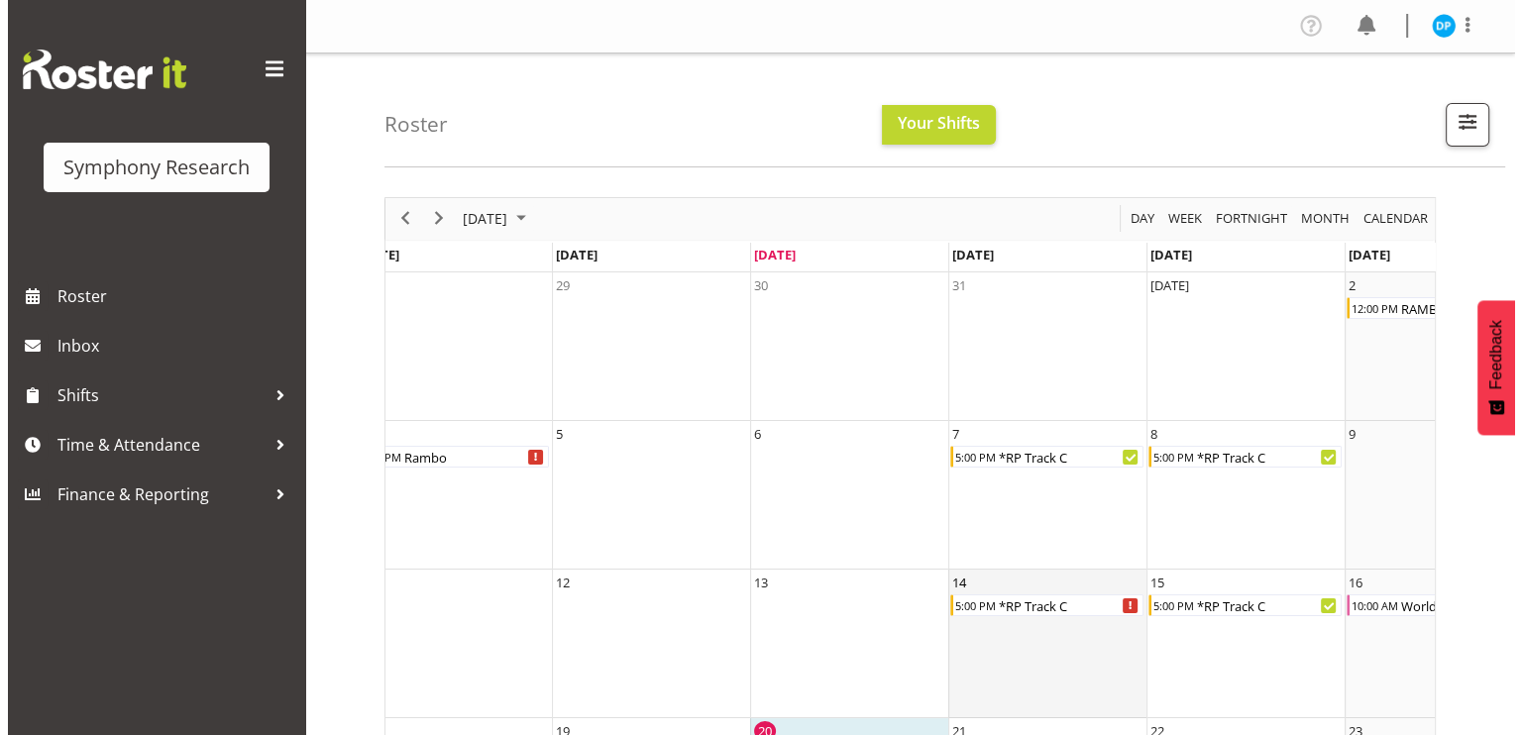
scroll to position [0, 238]
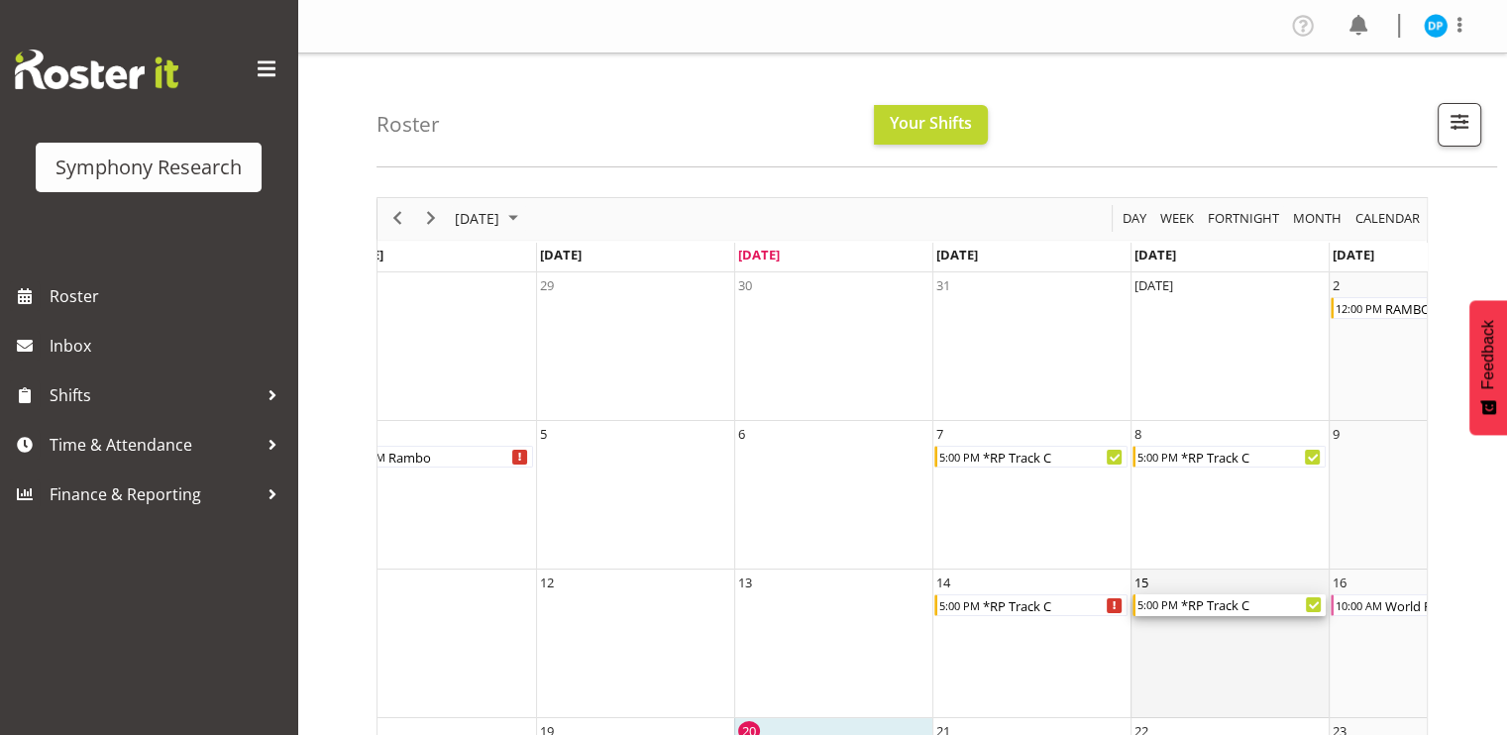
click at [1245, 607] on div "*RP Track C" at bounding box center [1252, 606] width 147 height 22
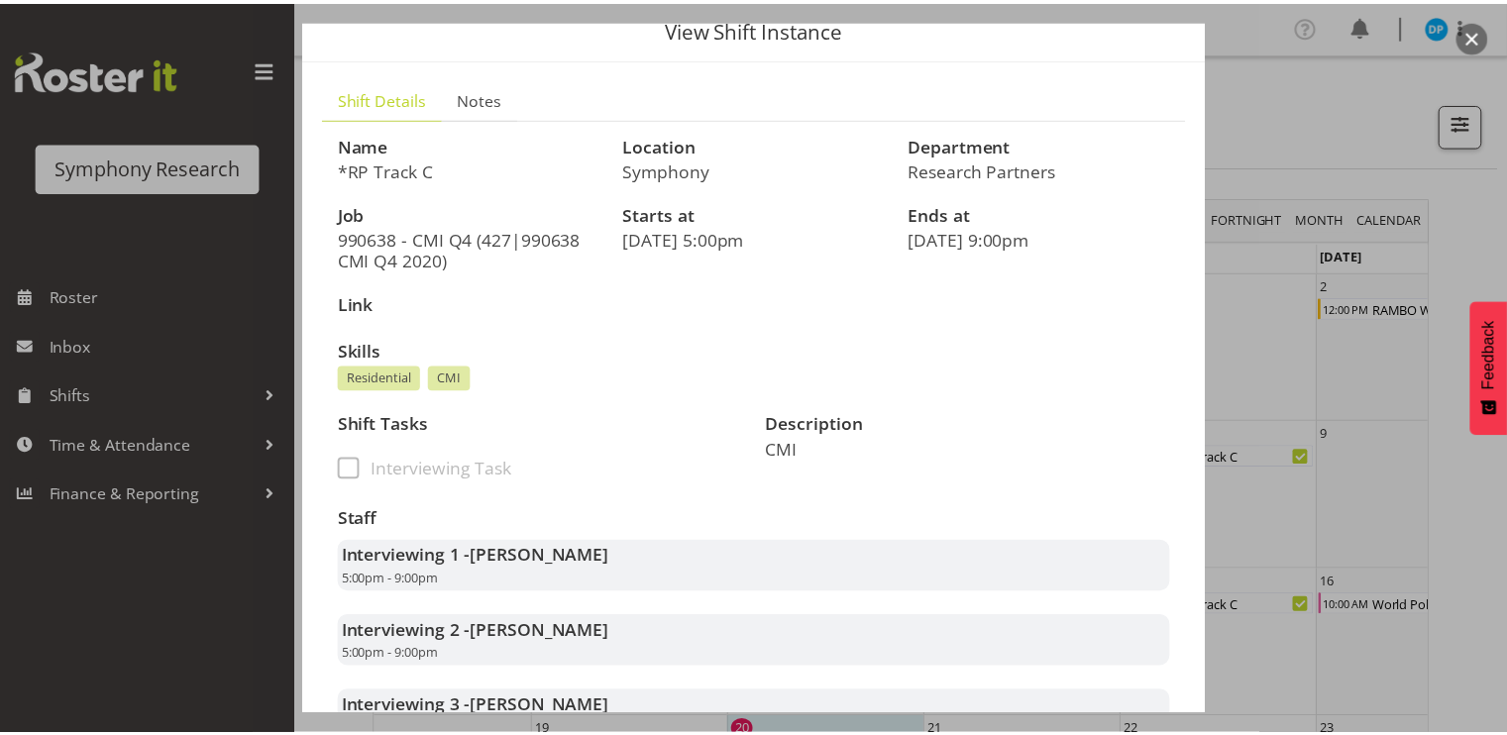
scroll to position [81, 0]
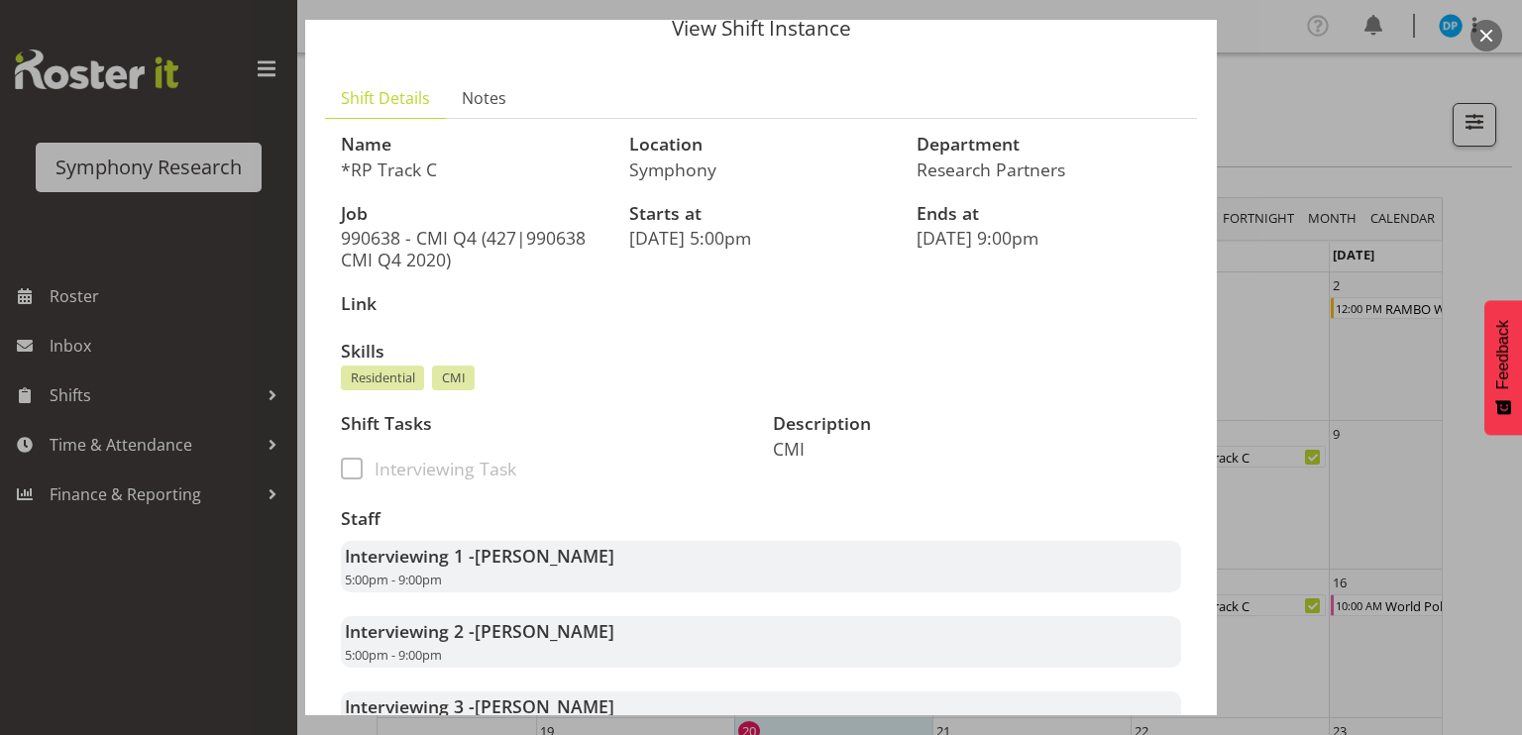
click at [1475, 37] on button "button" at bounding box center [1487, 36] width 32 height 32
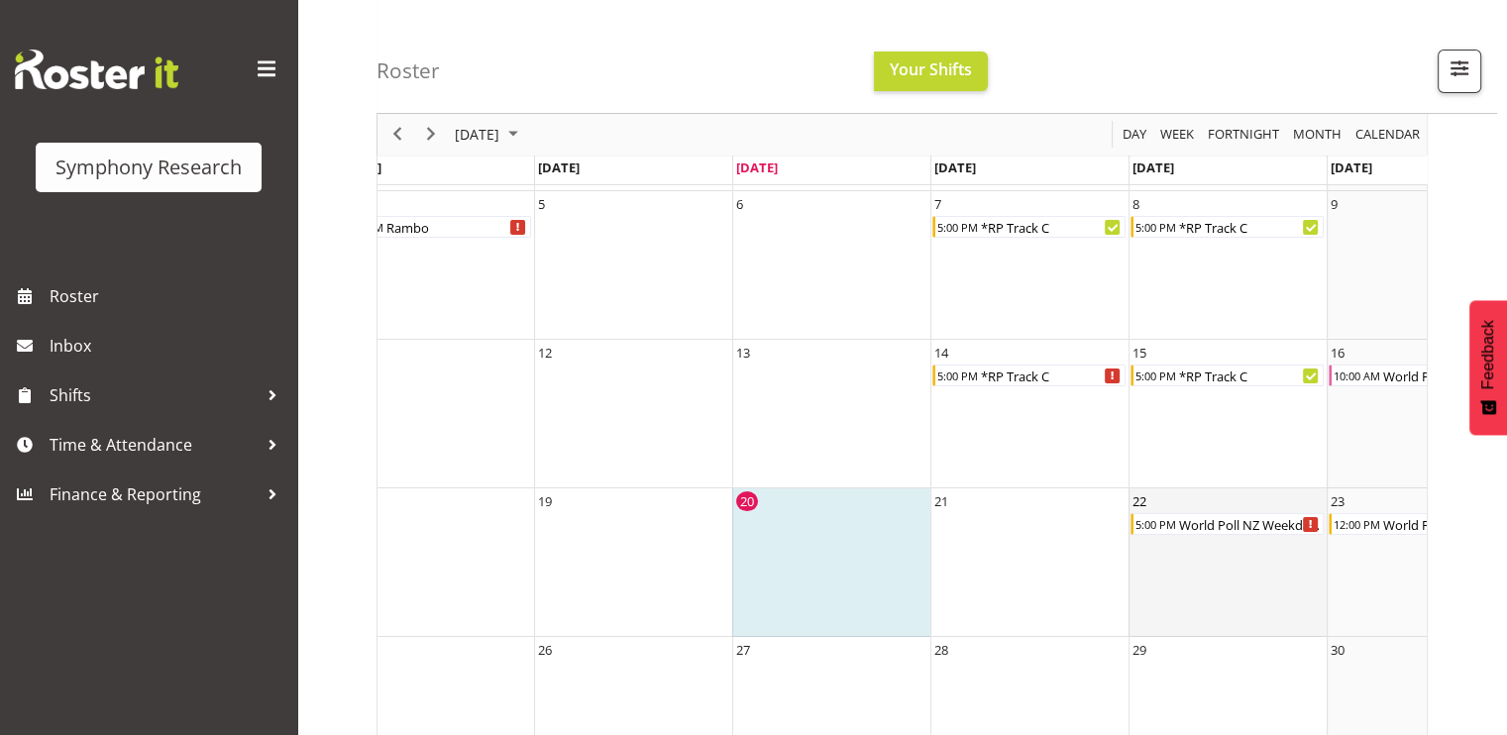
scroll to position [0, 0]
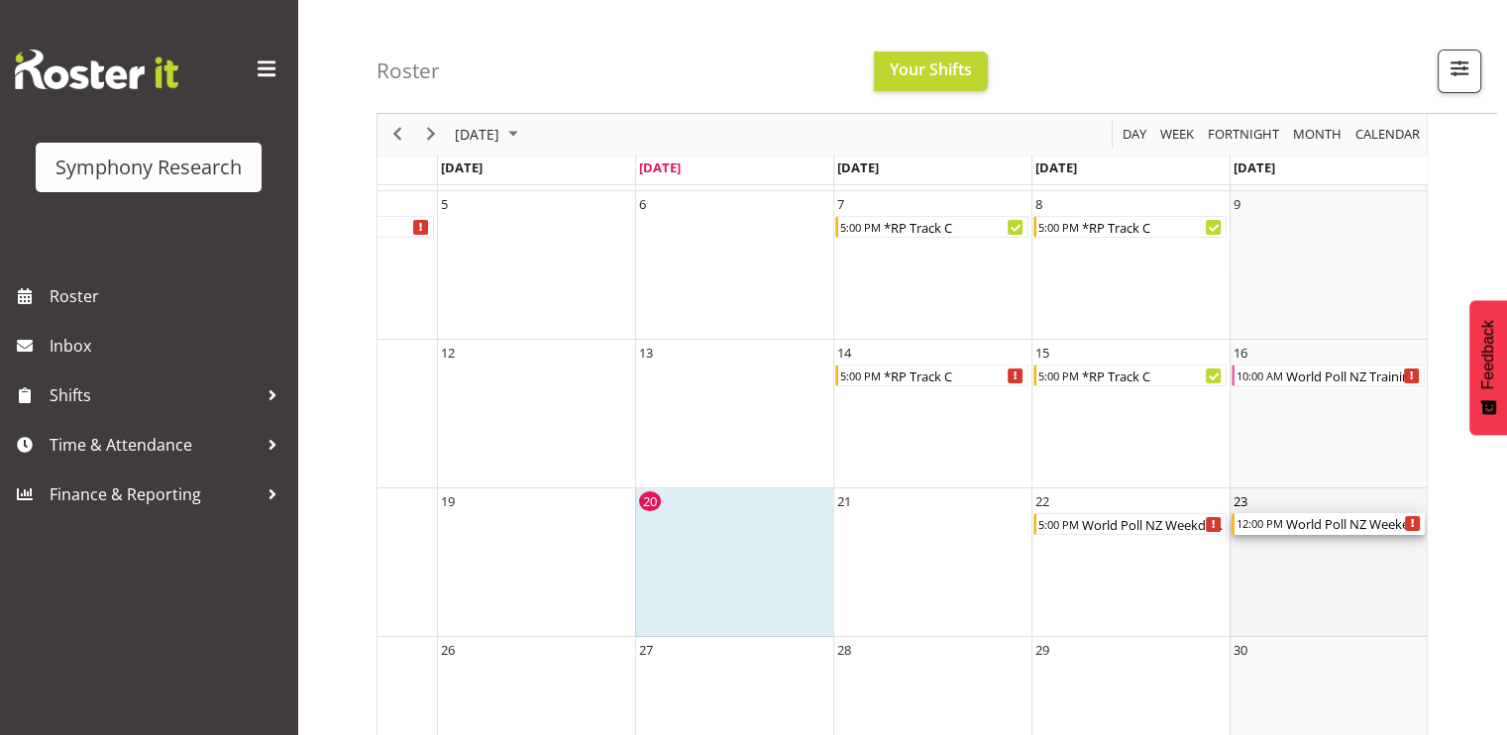
click at [1288, 523] on div "World Poll NZ Weekends" at bounding box center [1354, 524] width 141 height 22
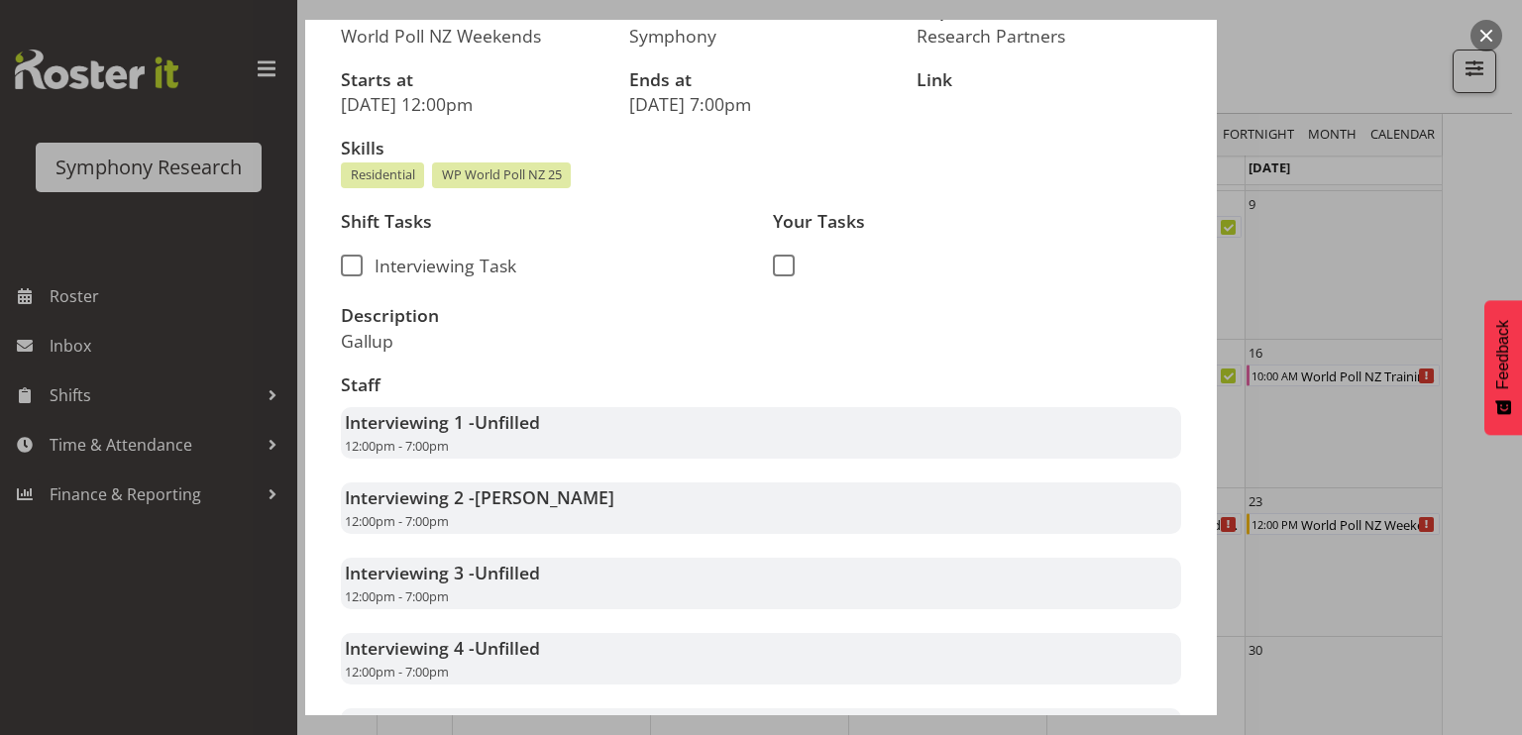
click at [1487, 37] on button "button" at bounding box center [1487, 36] width 32 height 32
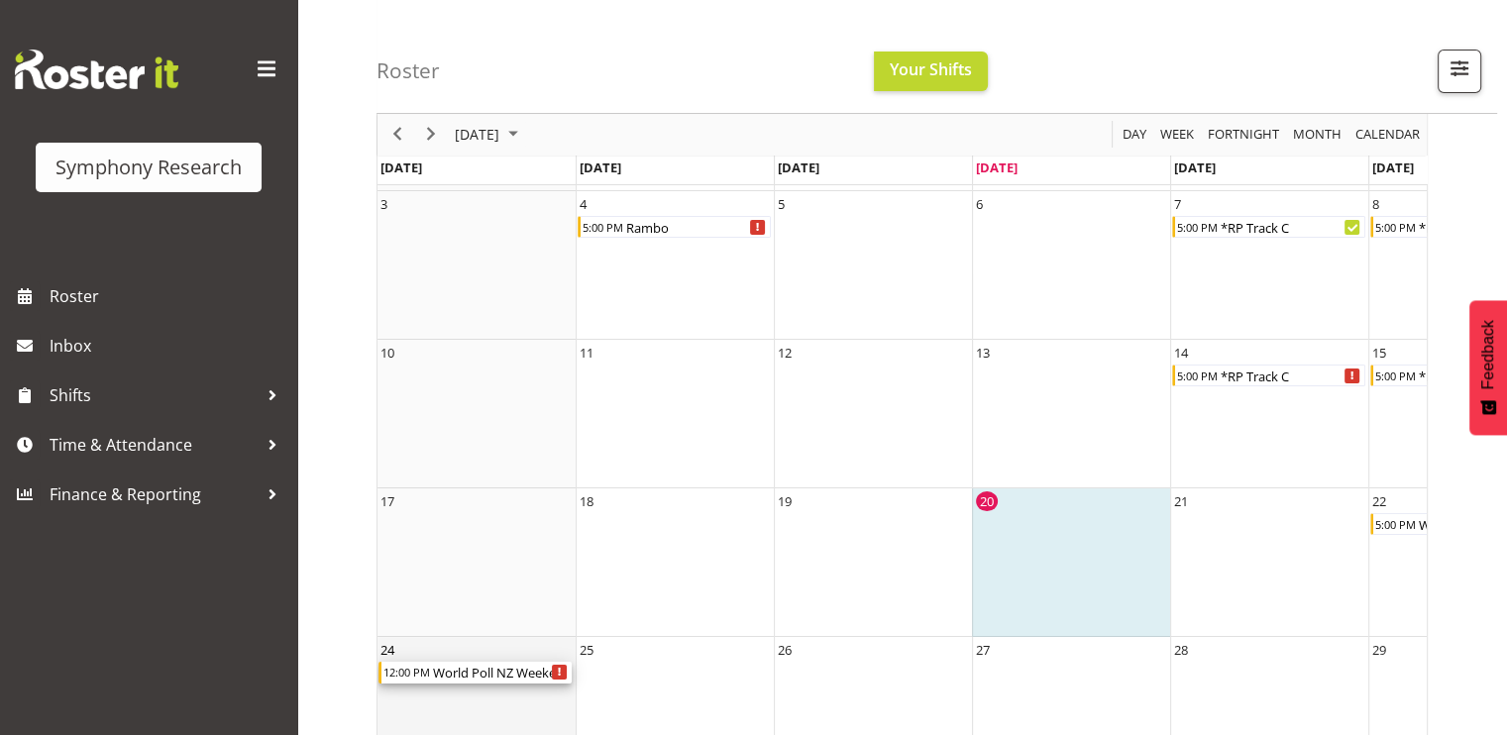
click at [507, 675] on div "World Poll NZ Weekends" at bounding box center [501, 673] width 141 height 22
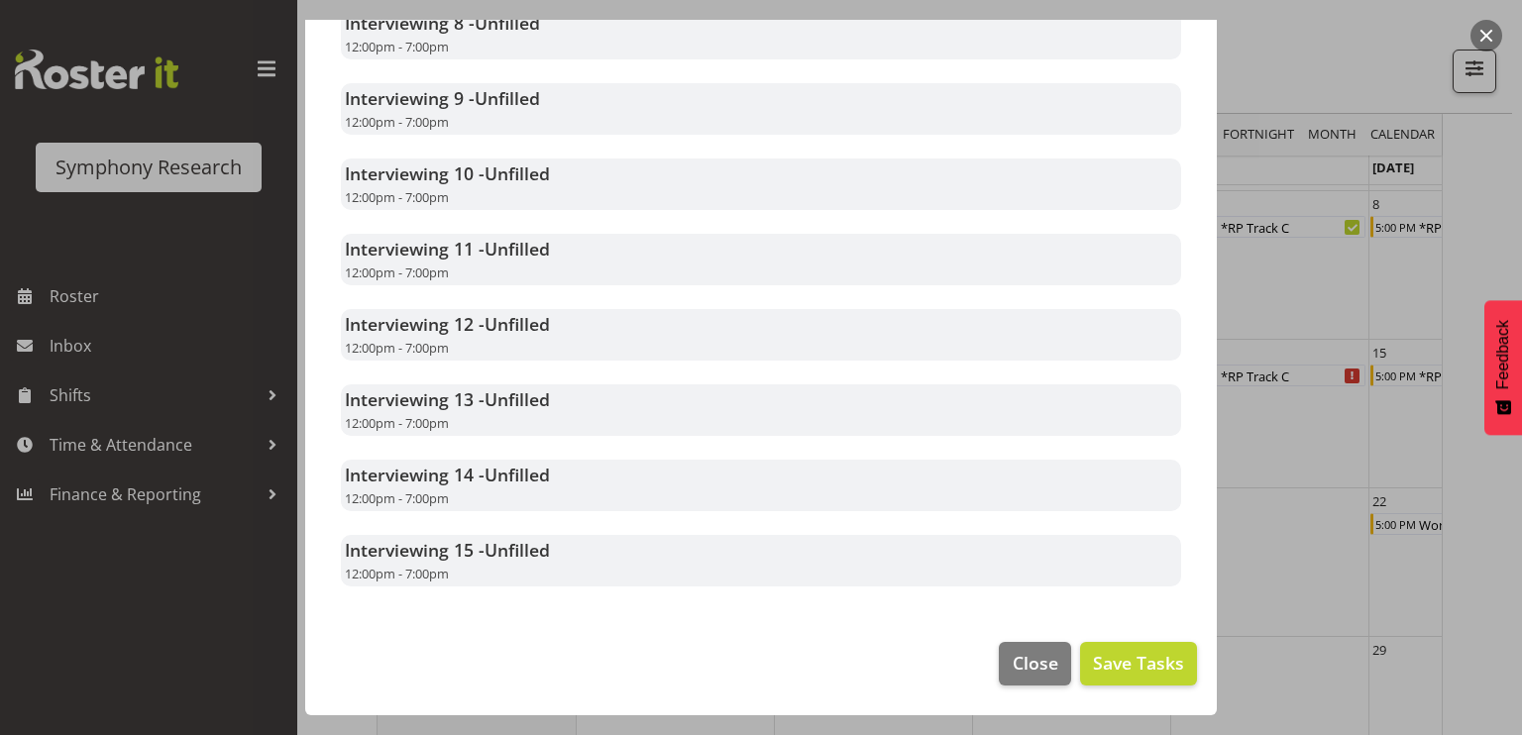
click at [1483, 37] on button "button" at bounding box center [1487, 36] width 32 height 32
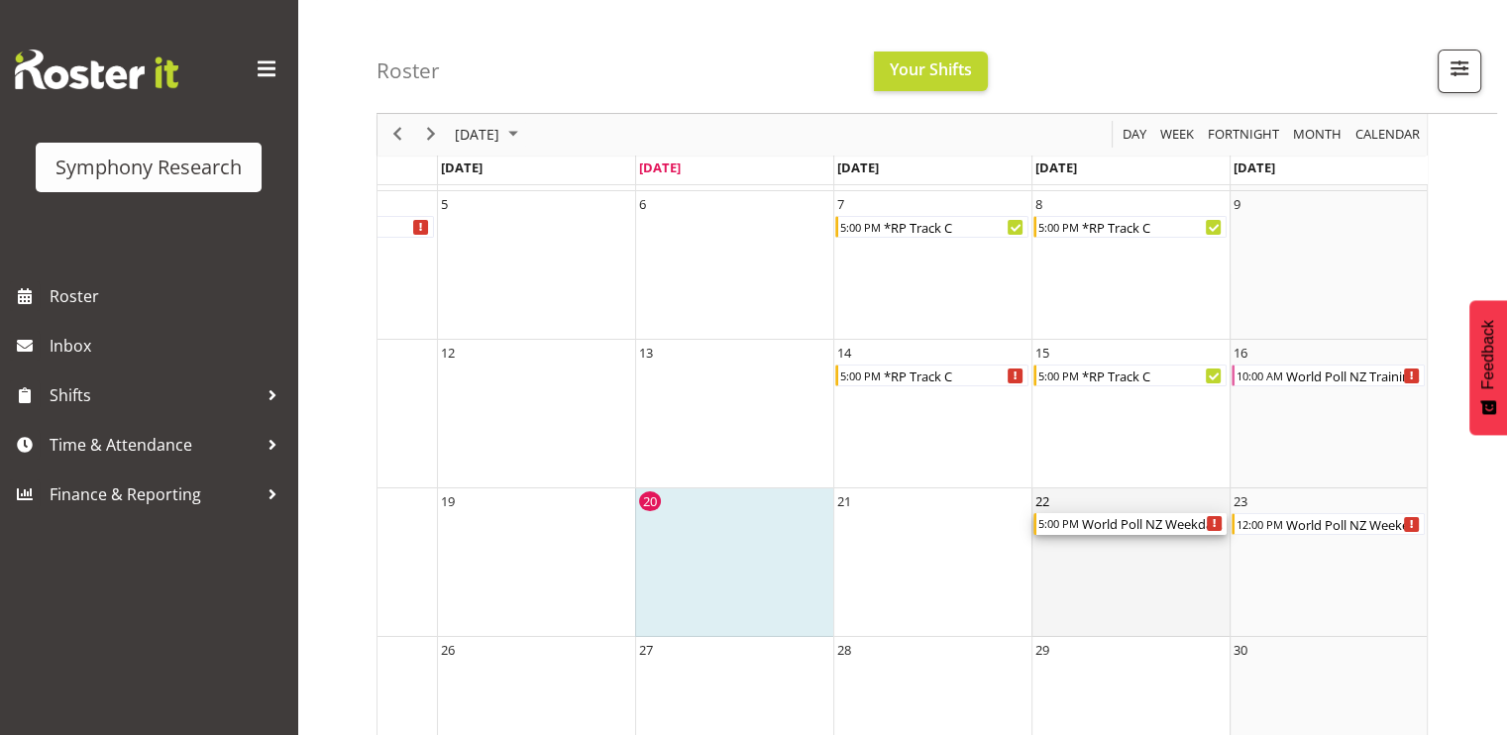
click at [1073, 524] on div "5:00 PM" at bounding box center [1059, 524] width 44 height 22
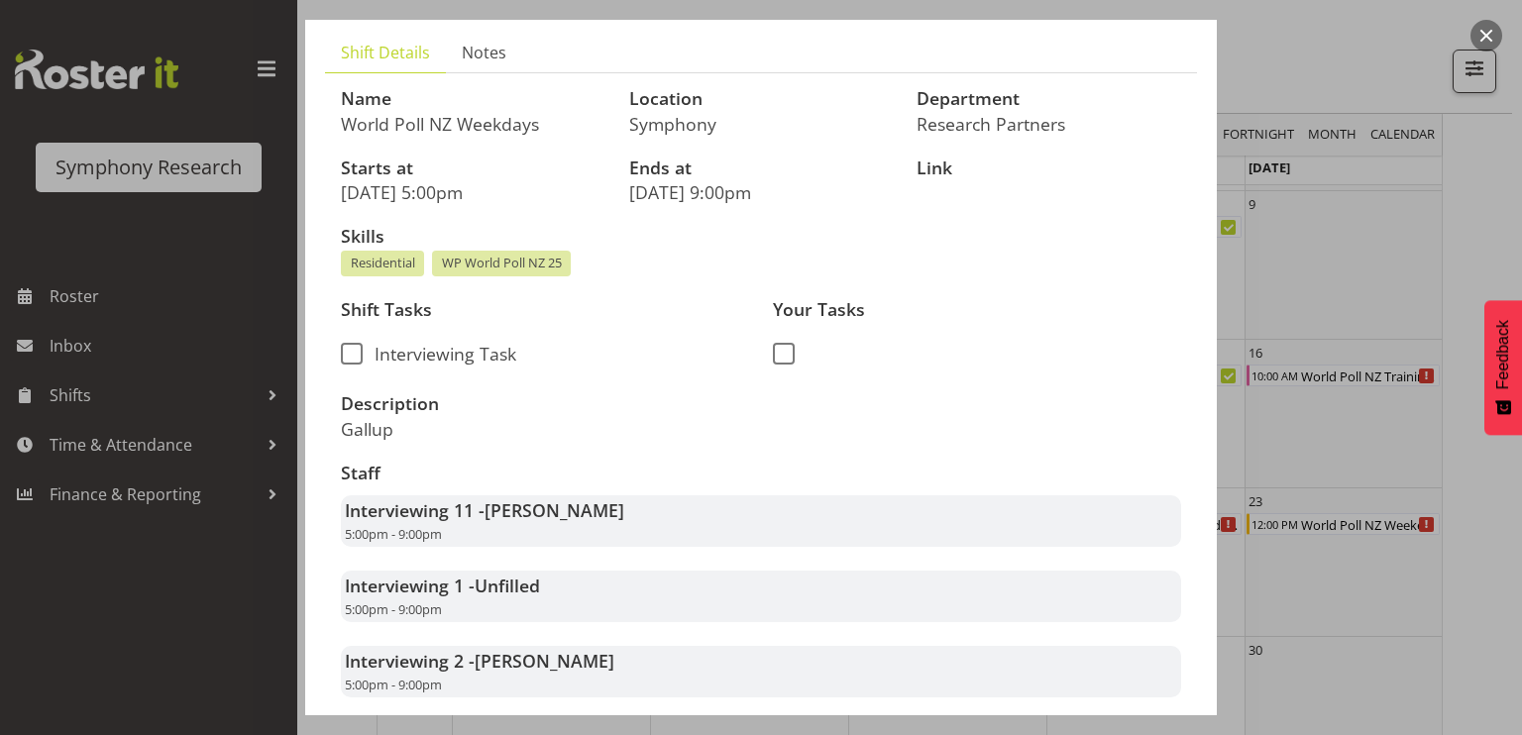
click at [1484, 41] on button "button" at bounding box center [1487, 36] width 32 height 32
